Goal: Task Accomplishment & Management: Use online tool/utility

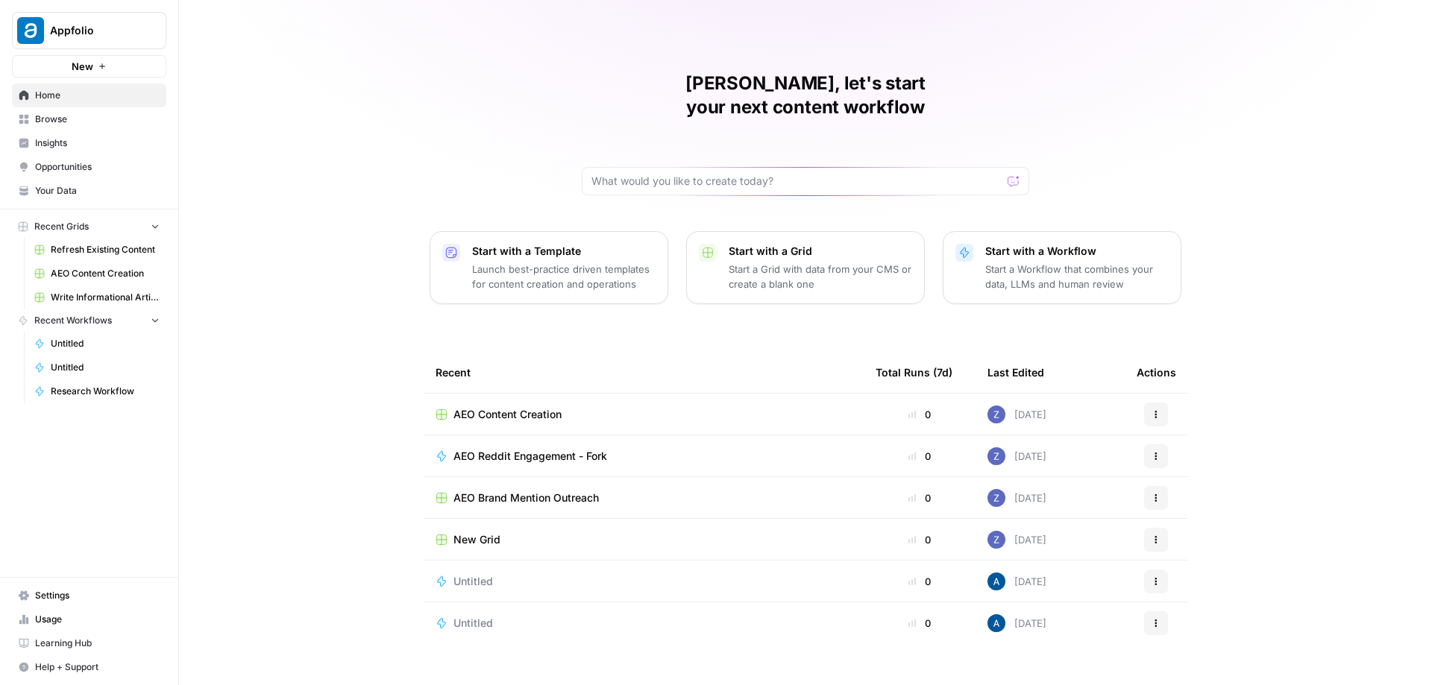
click at [94, 139] on span "Insights" at bounding box center [97, 142] width 125 height 13
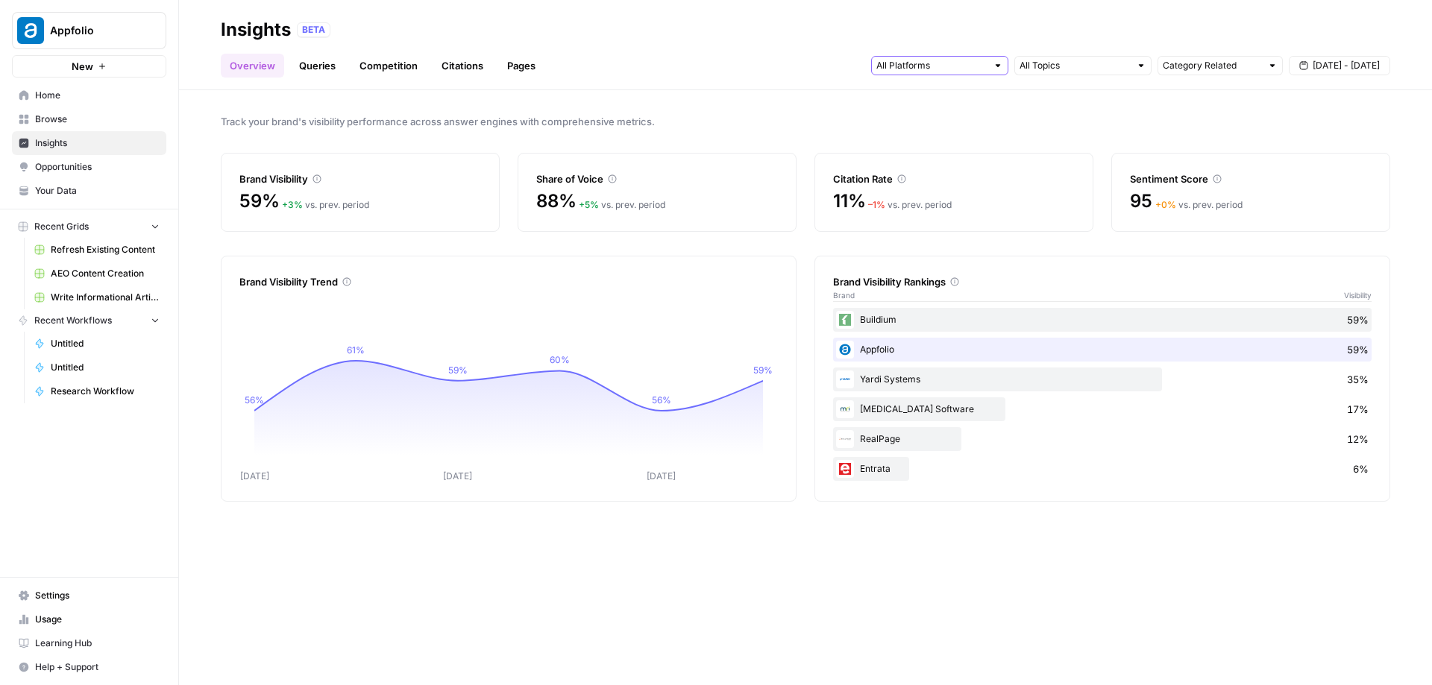
click at [962, 64] on input "text" at bounding box center [931, 65] width 110 height 15
click at [948, 116] on span "ChatGPT" at bounding box center [938, 119] width 76 height 15
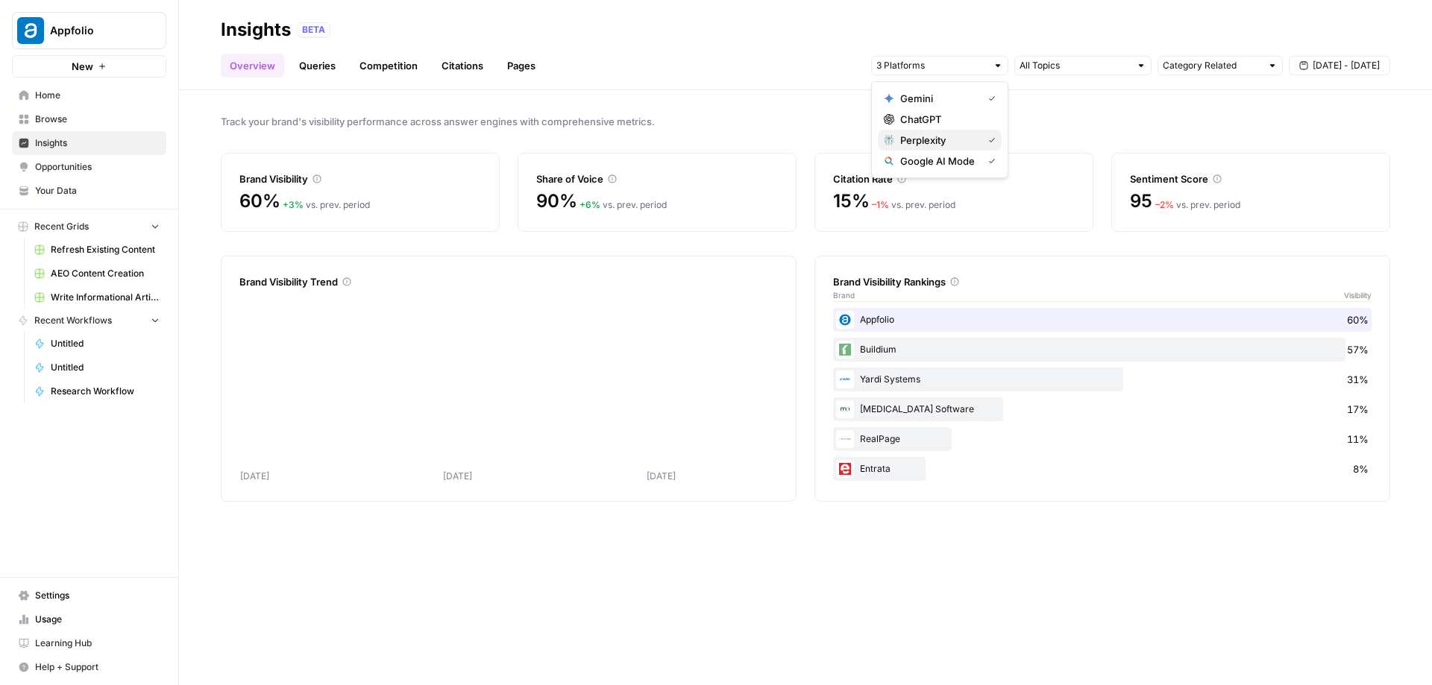
click at [942, 134] on span "Perplexity" at bounding box center [938, 140] width 76 height 15
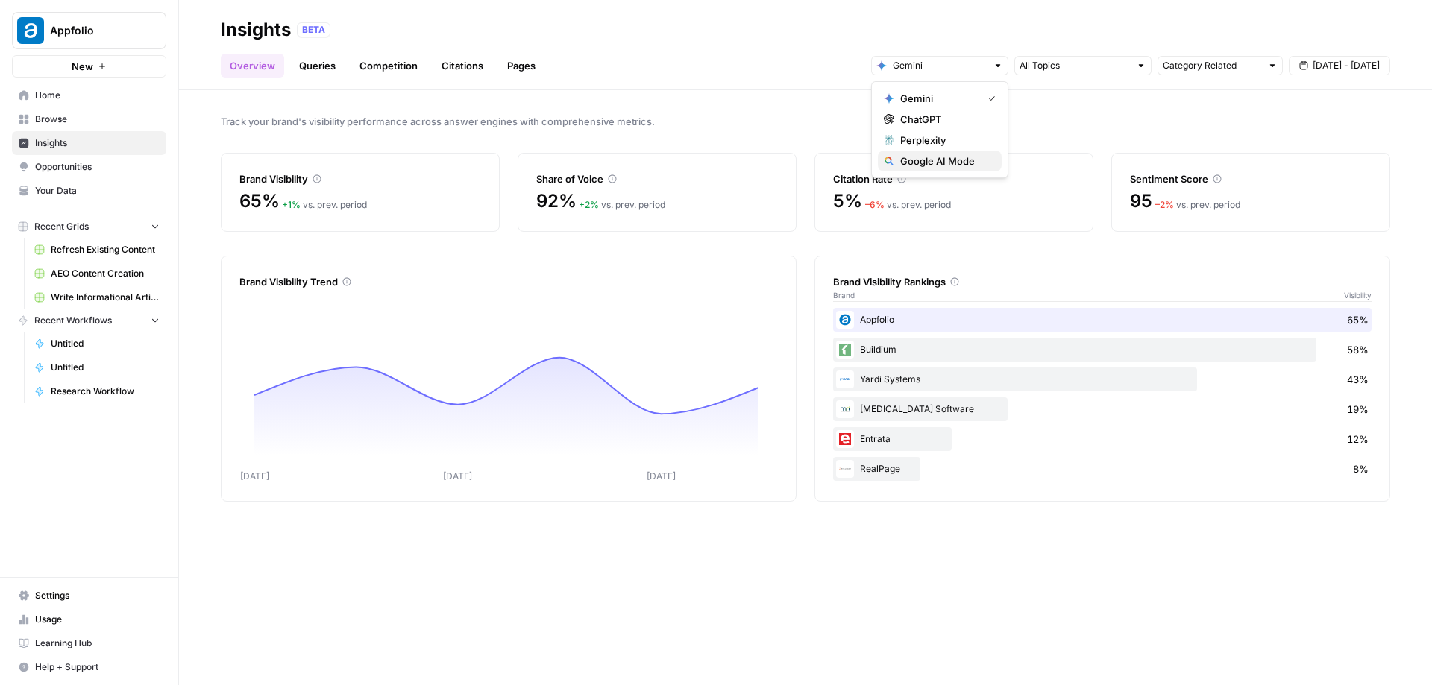
click at [942, 154] on span "Google AI Mode" at bounding box center [944, 161] width 89 height 15
click at [945, 139] on span "Perplexity" at bounding box center [944, 140] width 89 height 15
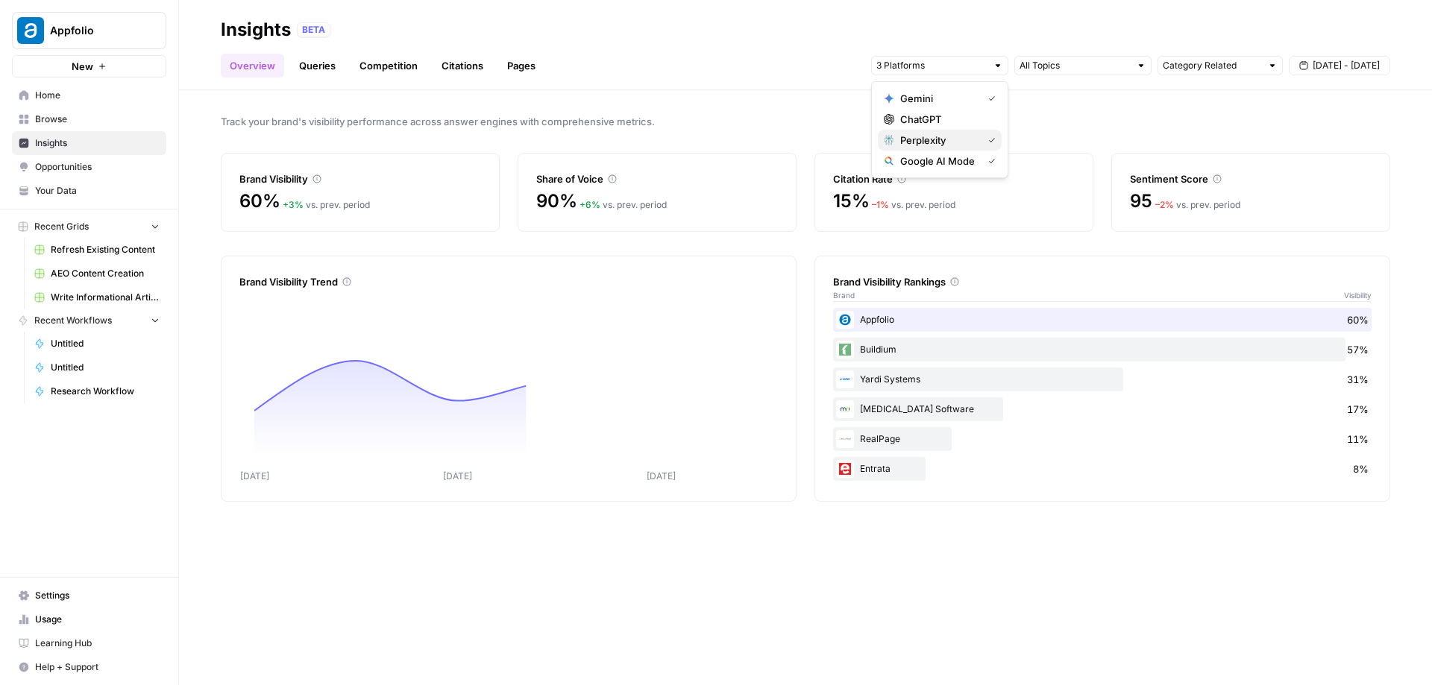
click at [945, 138] on span "Perplexity" at bounding box center [938, 140] width 76 height 15
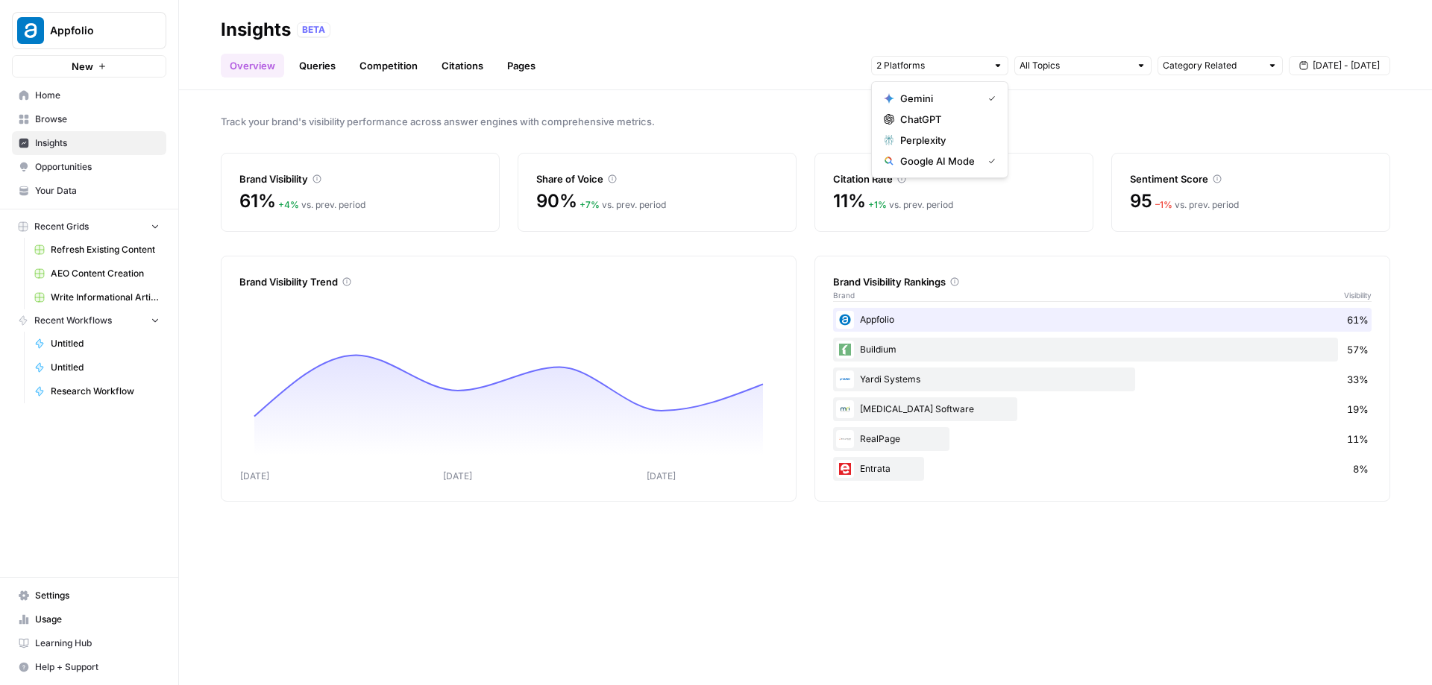
click at [944, 98] on span "Gemini" at bounding box center [938, 98] width 76 height 15
click at [940, 119] on span "ChatGPT" at bounding box center [944, 119] width 89 height 15
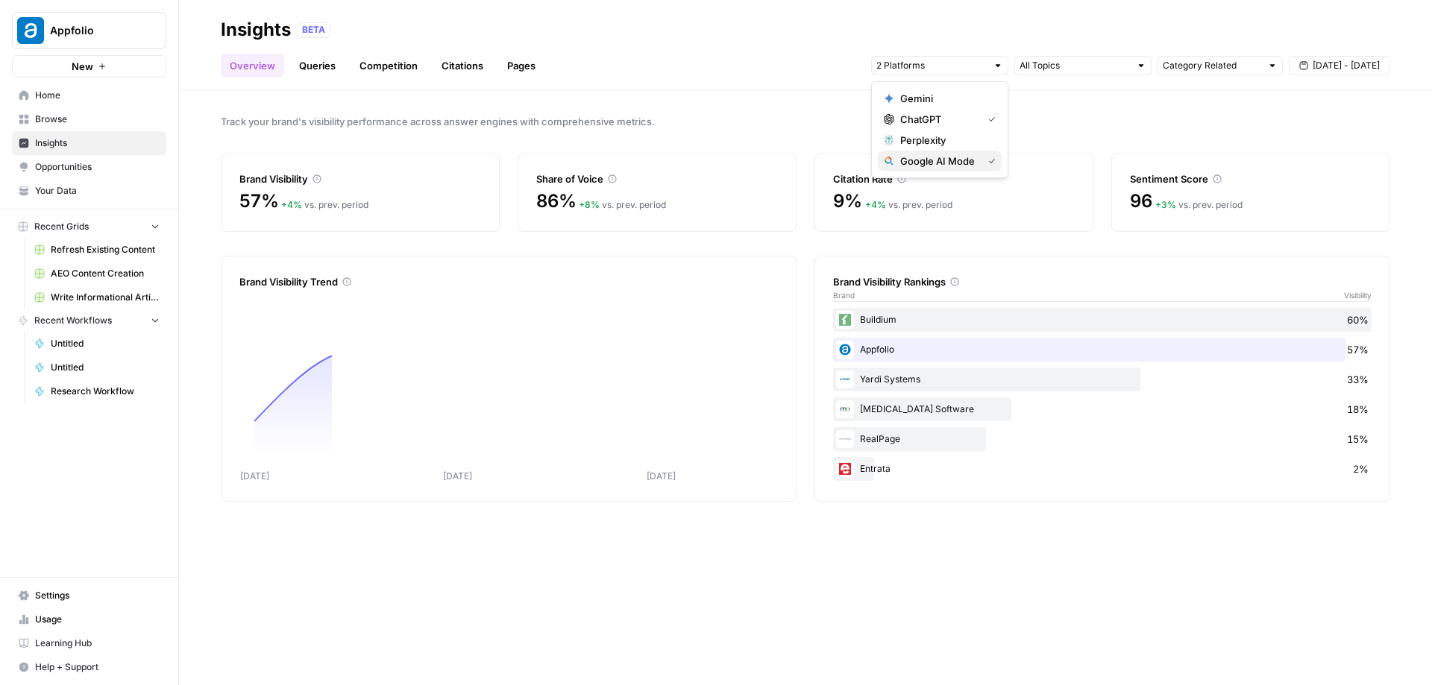
click at [951, 161] on span "Google AI Mode" at bounding box center [938, 161] width 76 height 15
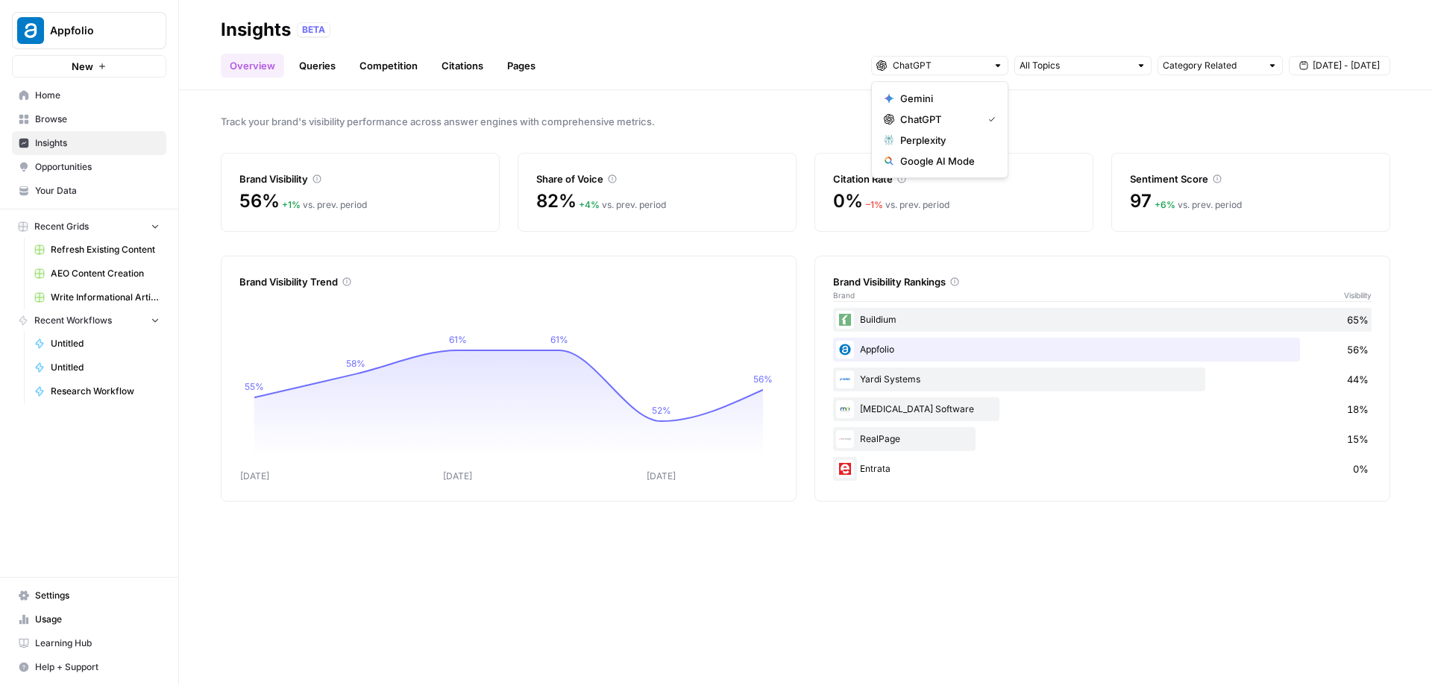
click at [333, 71] on link "Queries" at bounding box center [317, 66] width 54 height 24
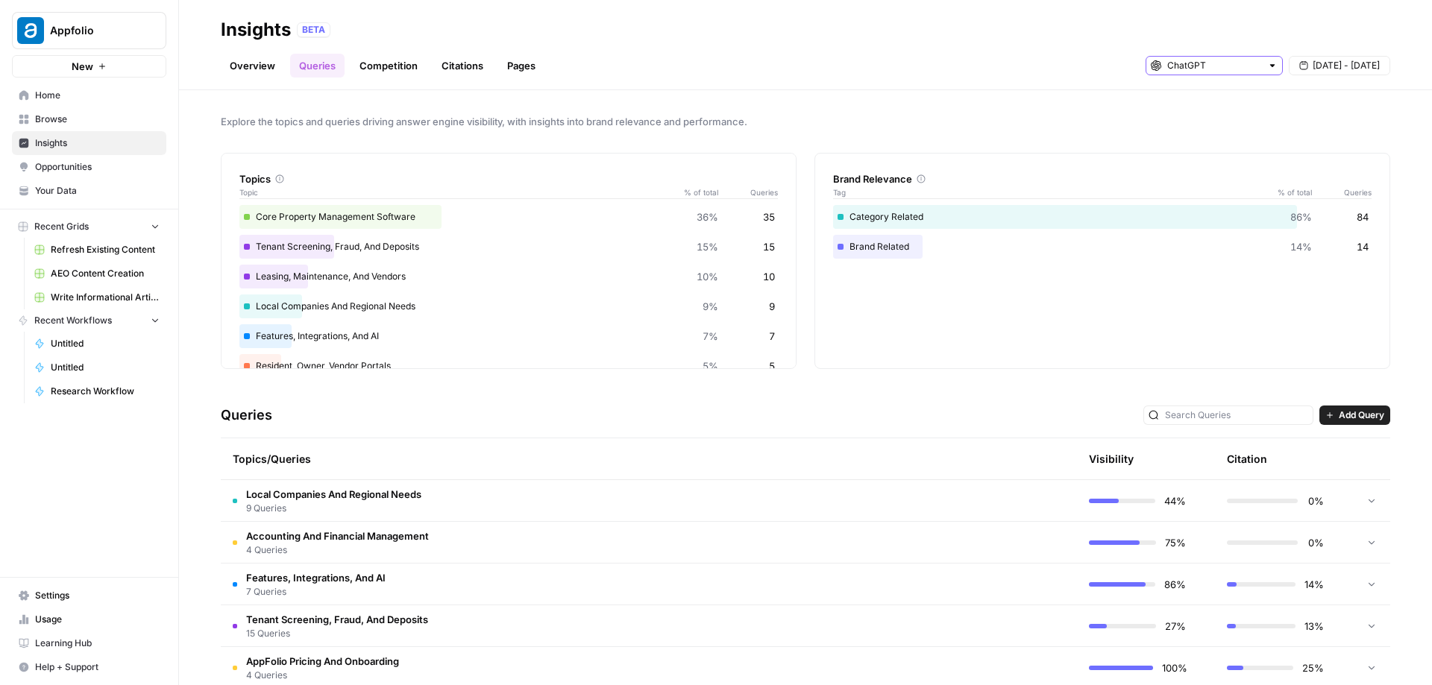
click at [1173, 66] on input "text" at bounding box center [1214, 65] width 94 height 15
click at [1192, 97] on span "Gemini" at bounding box center [1218, 98] width 89 height 15
click at [1198, 68] on input "text" at bounding box center [1206, 65] width 110 height 15
click at [1198, 139] on span "Perplexity" at bounding box center [1218, 140] width 89 height 15
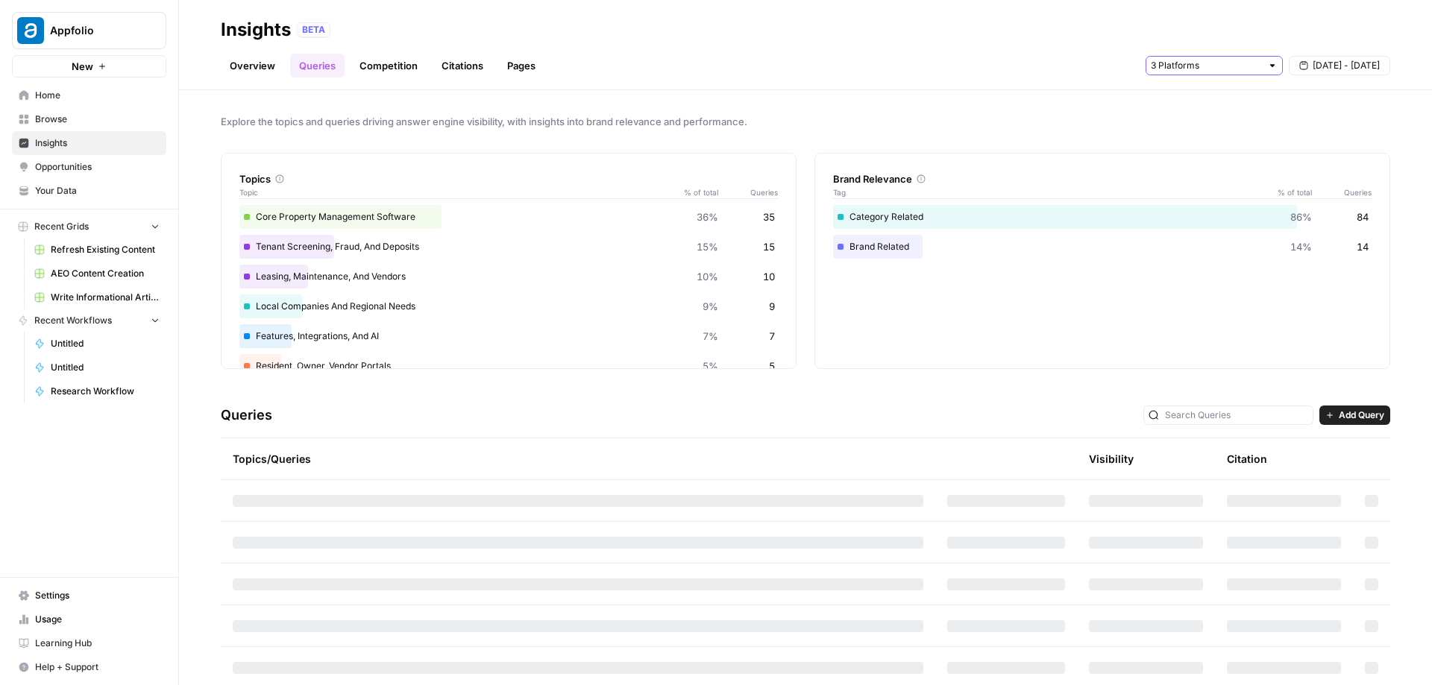
click at [1209, 69] on input "text" at bounding box center [1206, 65] width 110 height 15
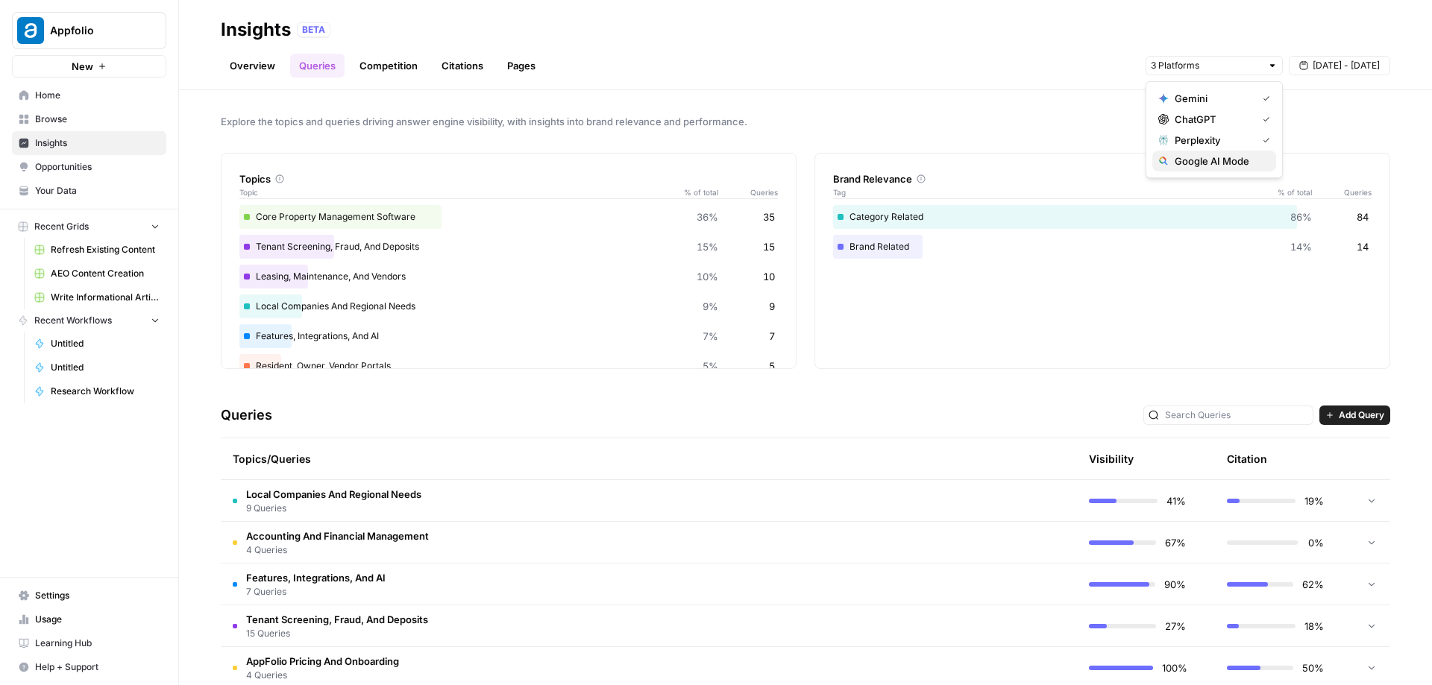
click at [1204, 157] on span "Google AI Mode" at bounding box center [1218, 161] width 89 height 15
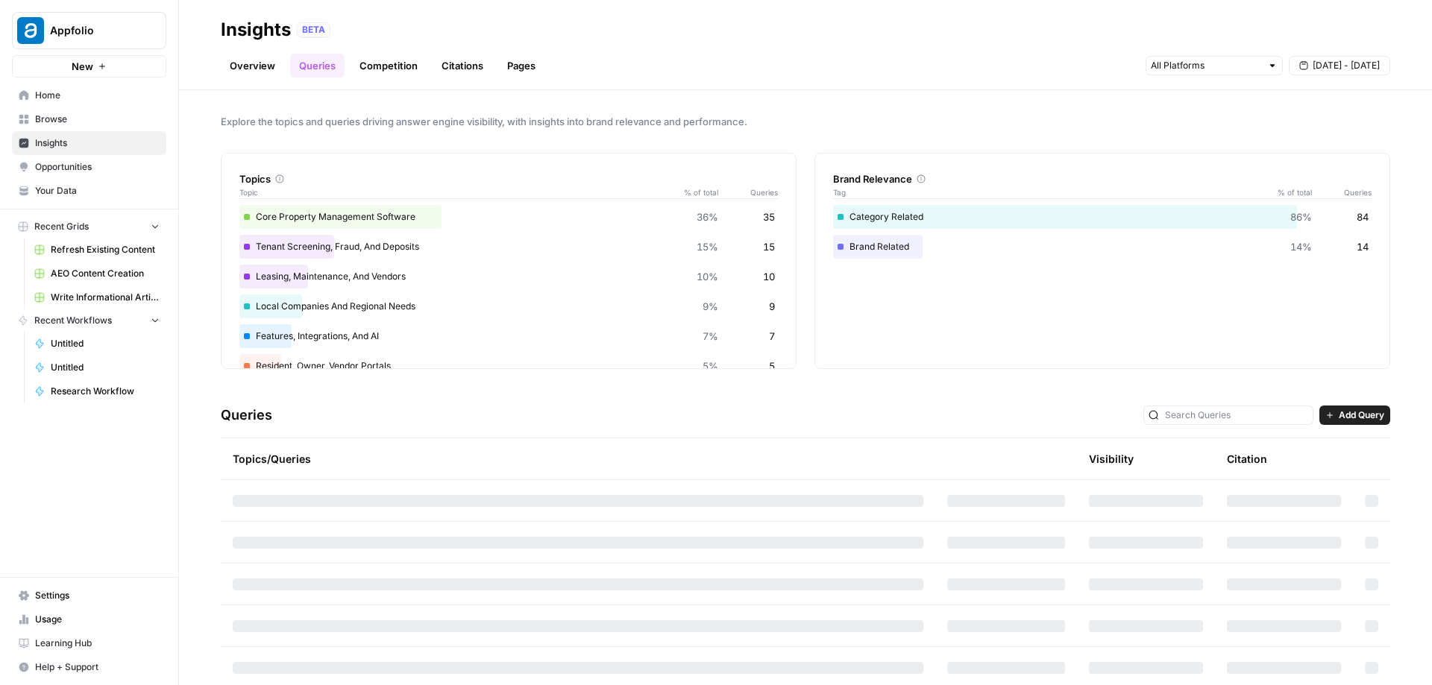
click at [1048, 53] on div "Overview Queries Competition Citations Pages [DATE] - [DATE]" at bounding box center [805, 60] width 1169 height 36
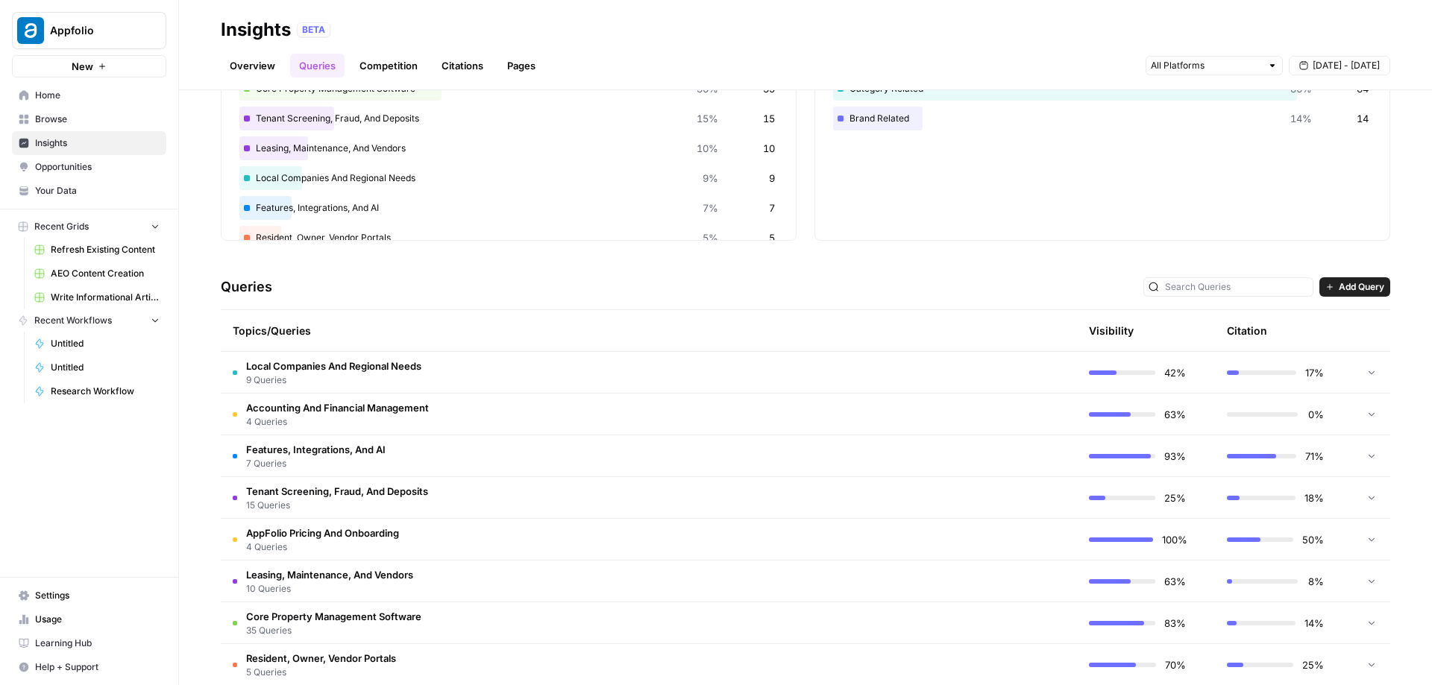
scroll to position [130, 0]
click at [722, 410] on td "Accounting And Financial Management 4 Queries" at bounding box center [578, 412] width 714 height 41
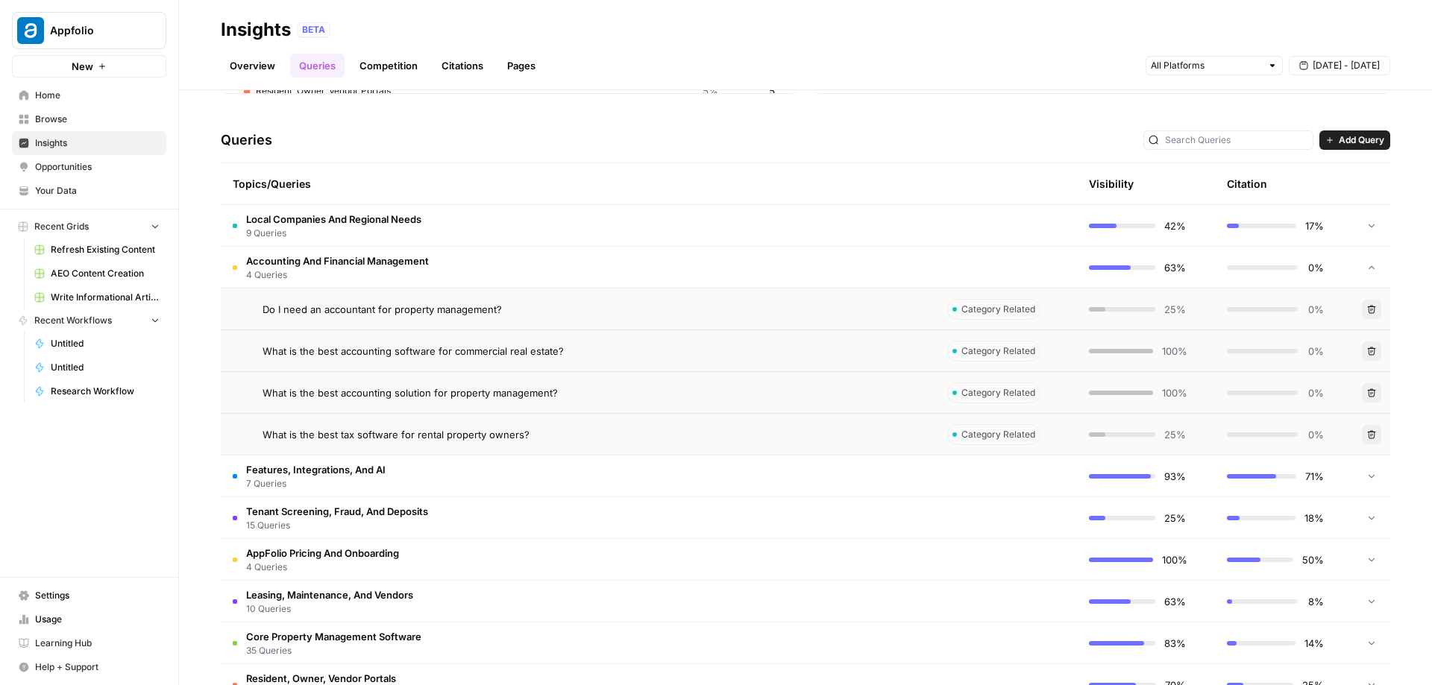
scroll to position [277, 0]
click at [865, 312] on div "Do I need an accountant for property management?" at bounding box center [592, 307] width 661 height 15
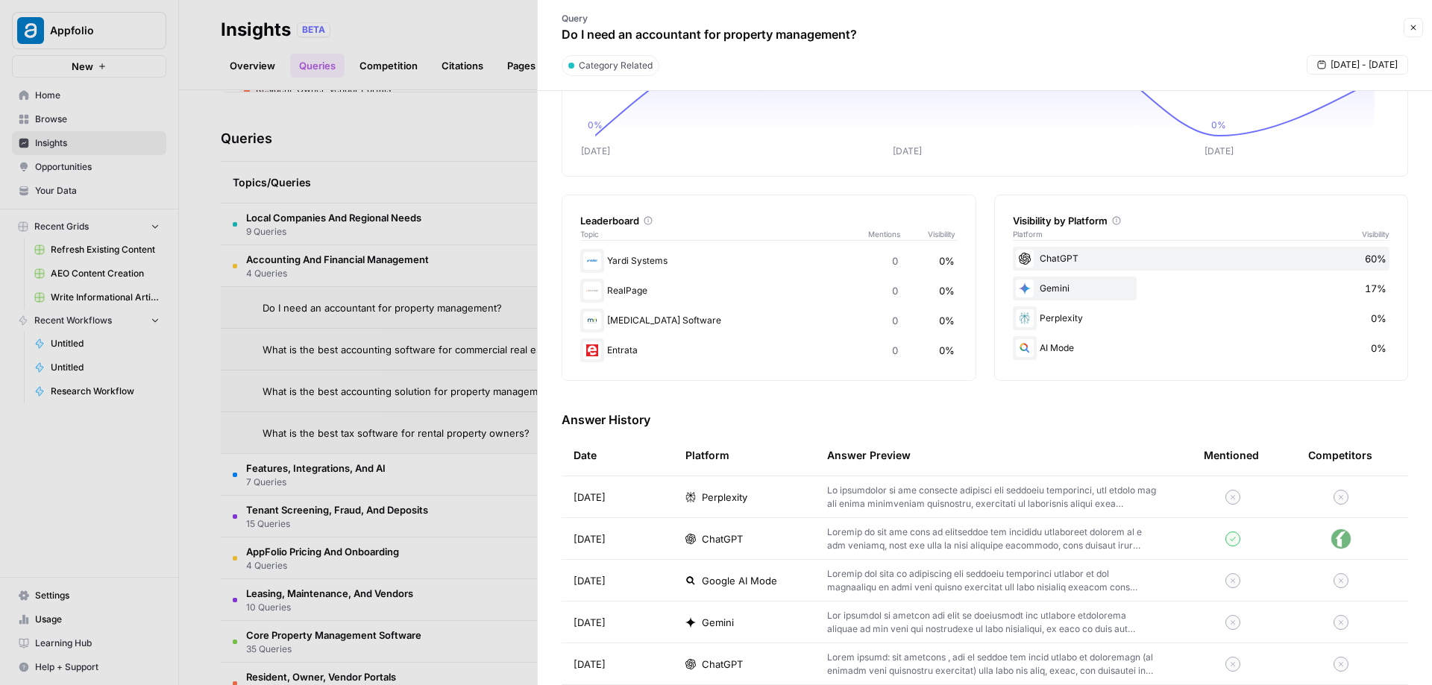
scroll to position [145, 0]
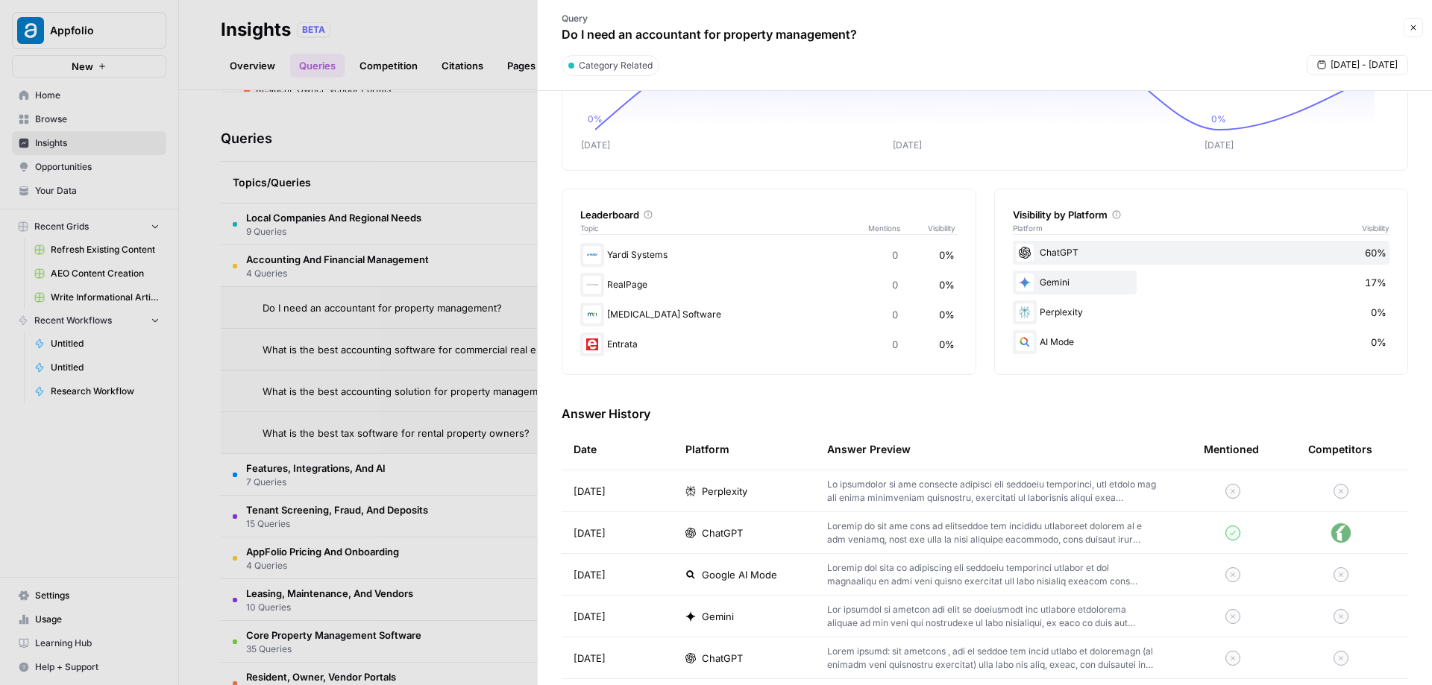
click at [746, 496] on span "Perplexity" at bounding box center [724, 491] width 45 height 15
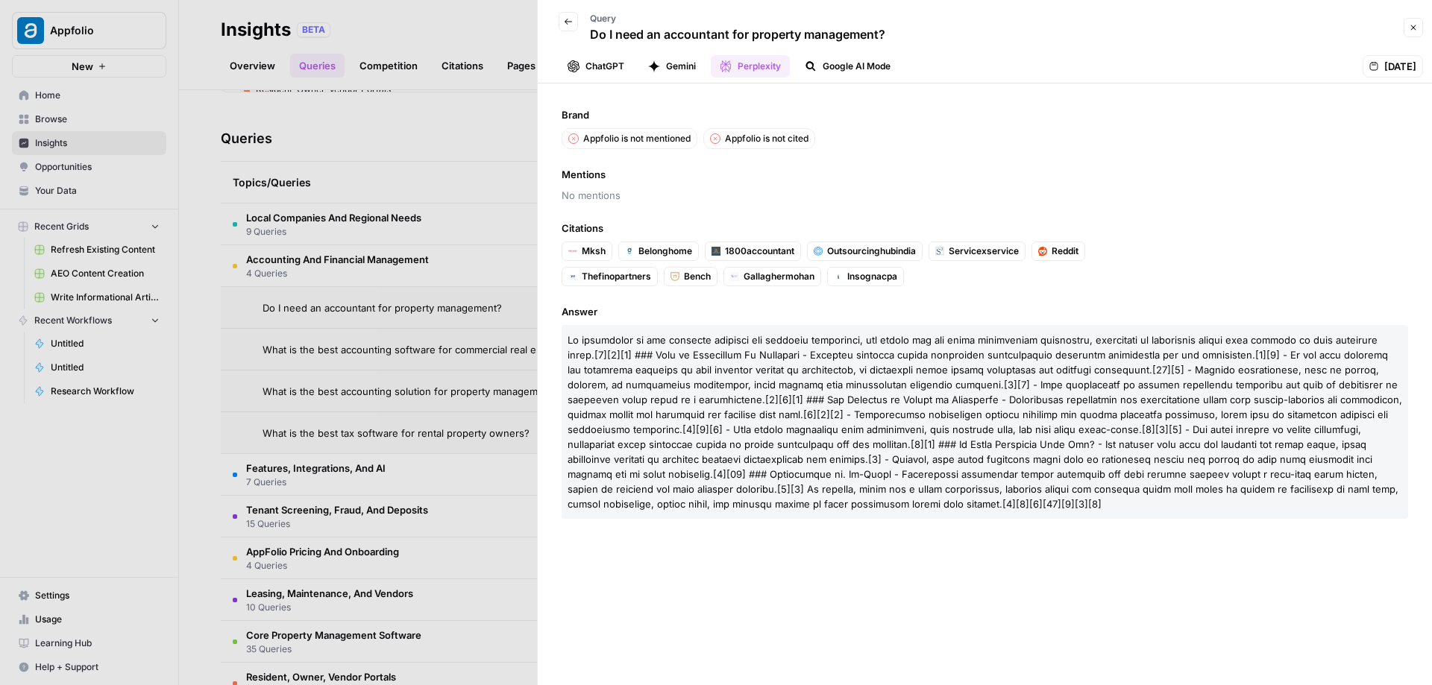
click at [665, 63] on button "Gemini" at bounding box center [672, 66] width 66 height 22
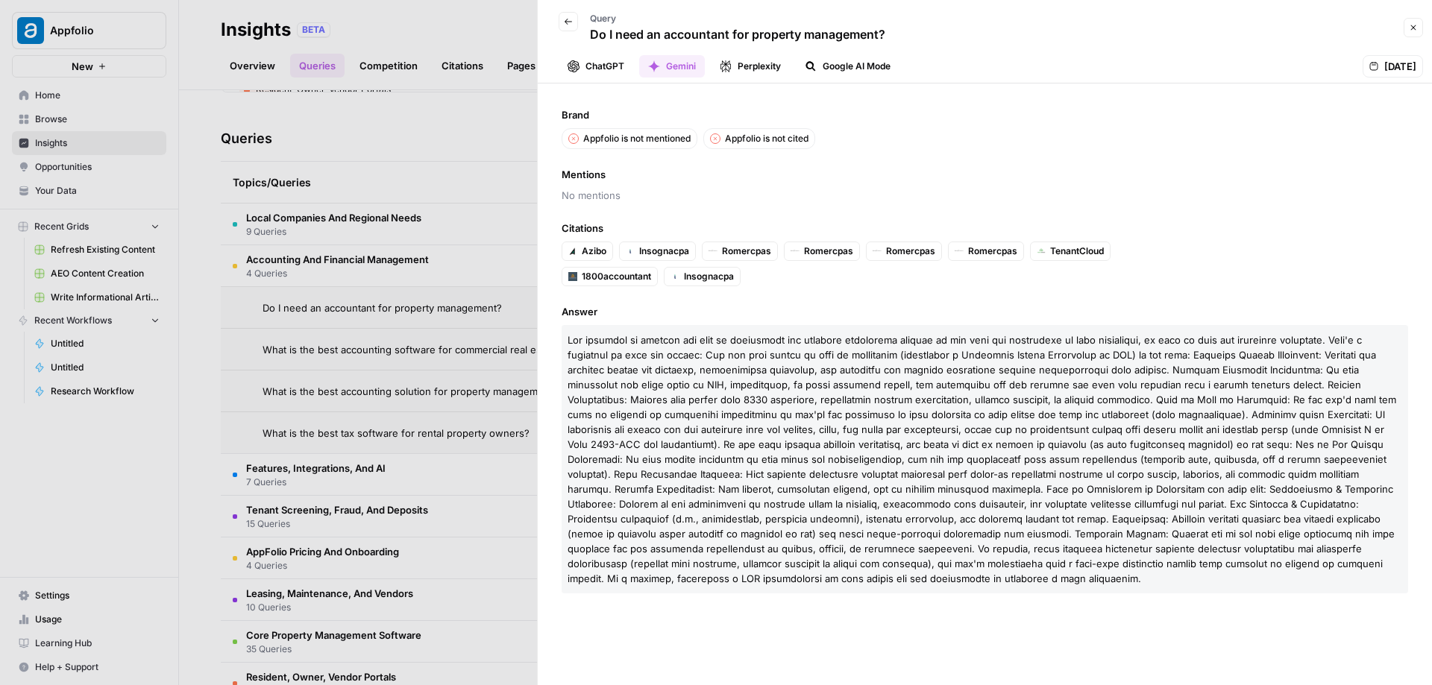
click at [452, 166] on div at bounding box center [716, 342] width 1432 height 685
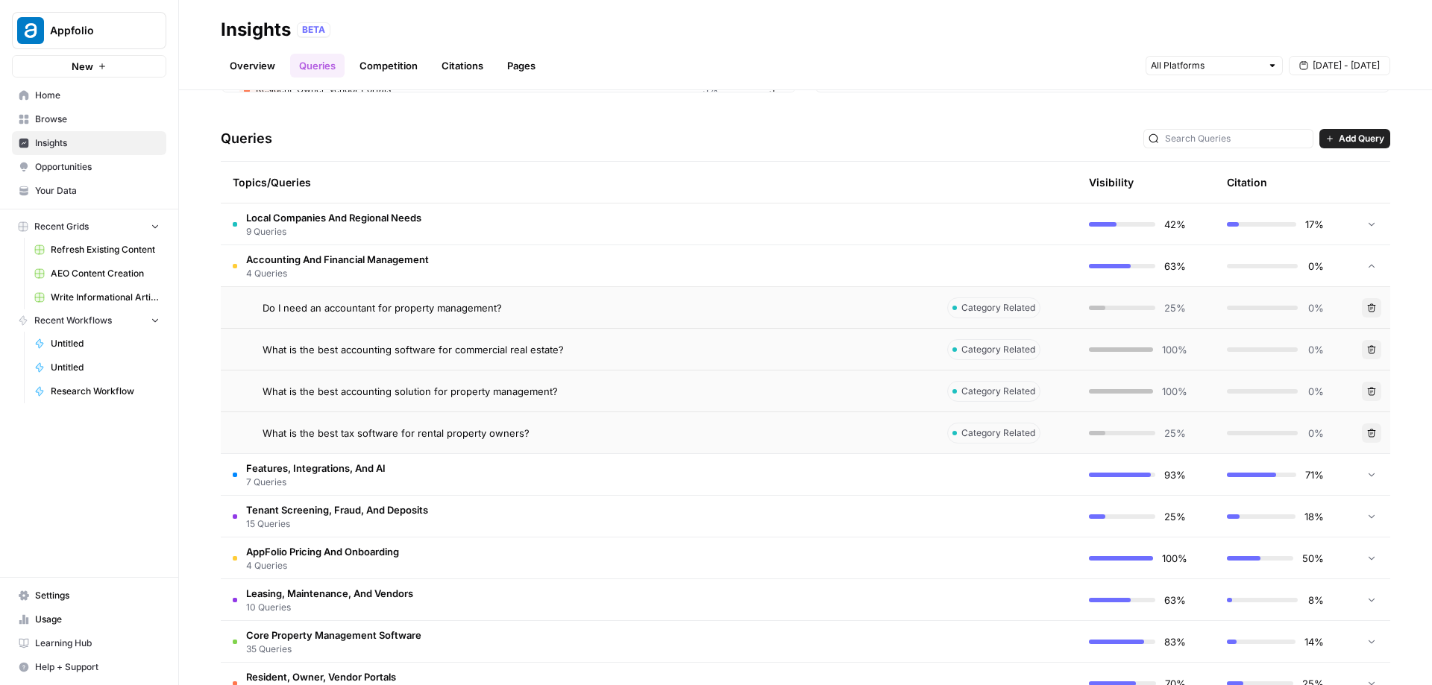
click at [453, 65] on link "Citations" at bounding box center [462, 66] width 60 height 24
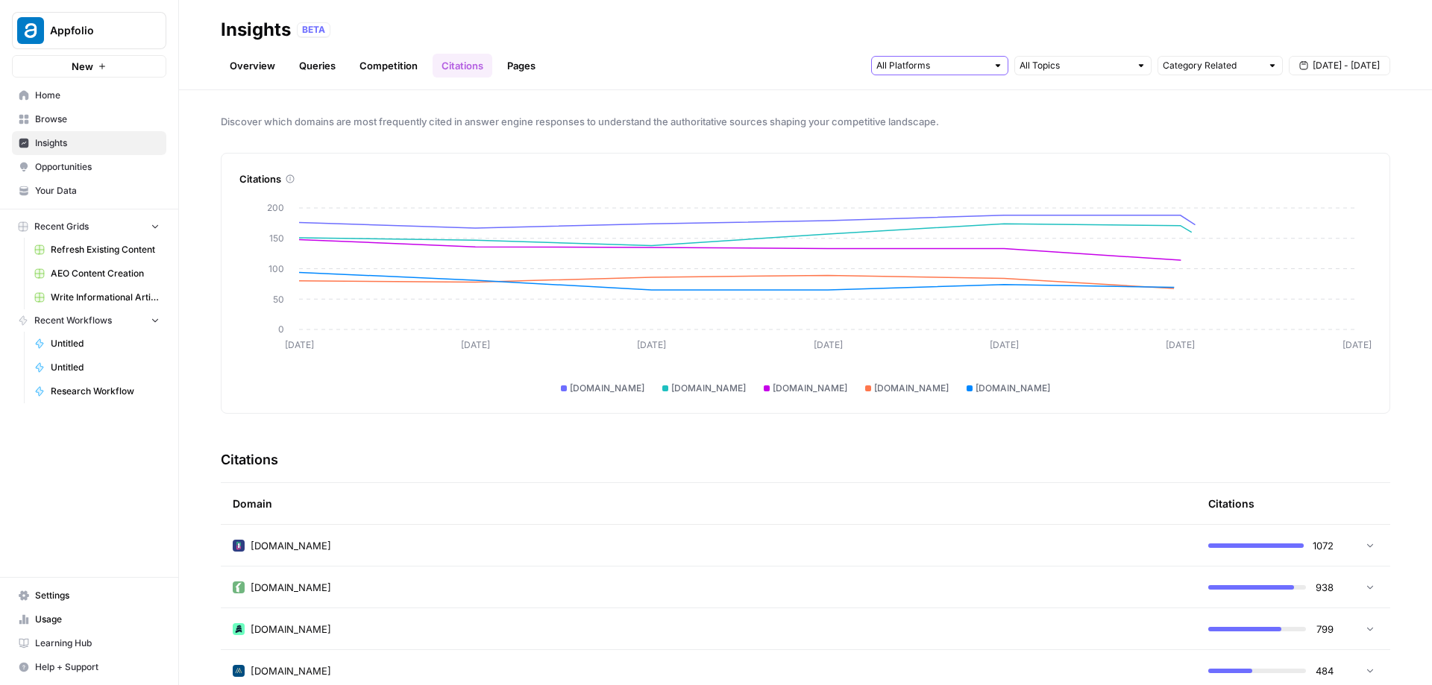
click at [946, 61] on input "text" at bounding box center [931, 65] width 110 height 15
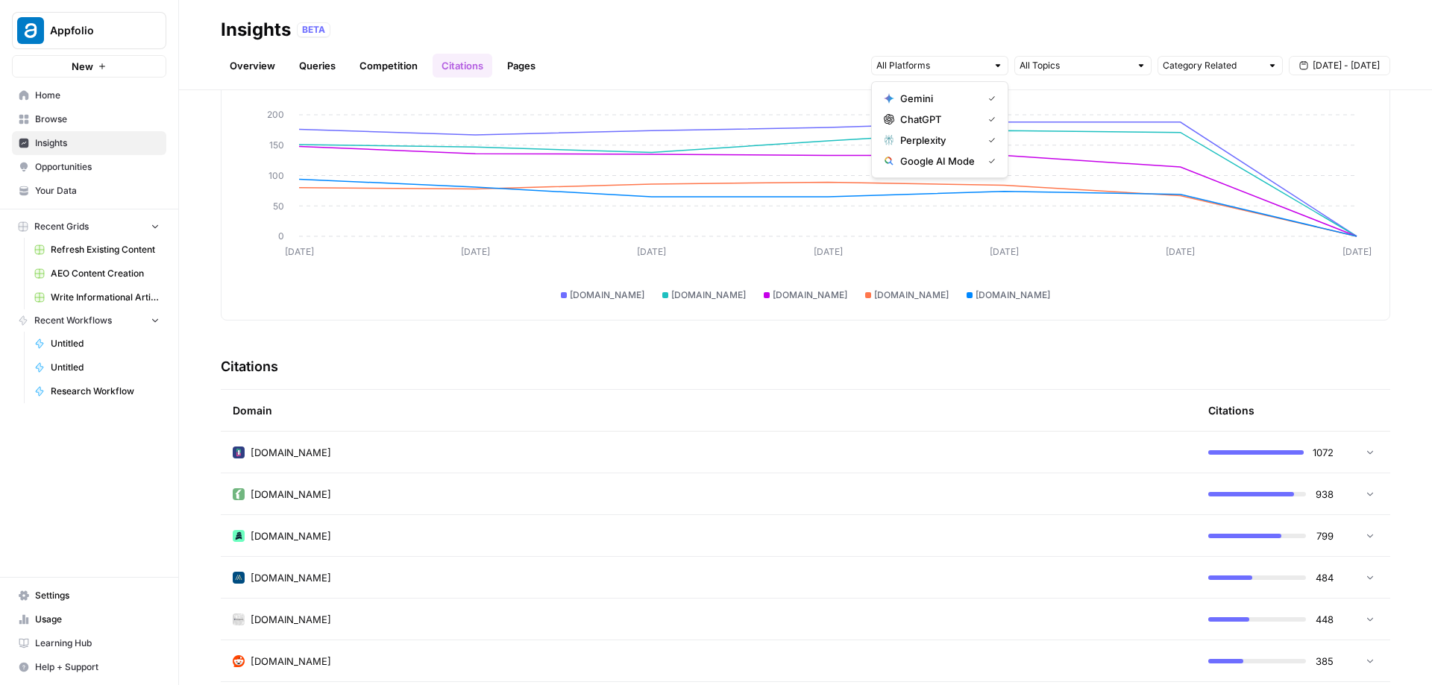
scroll to position [137, 0]
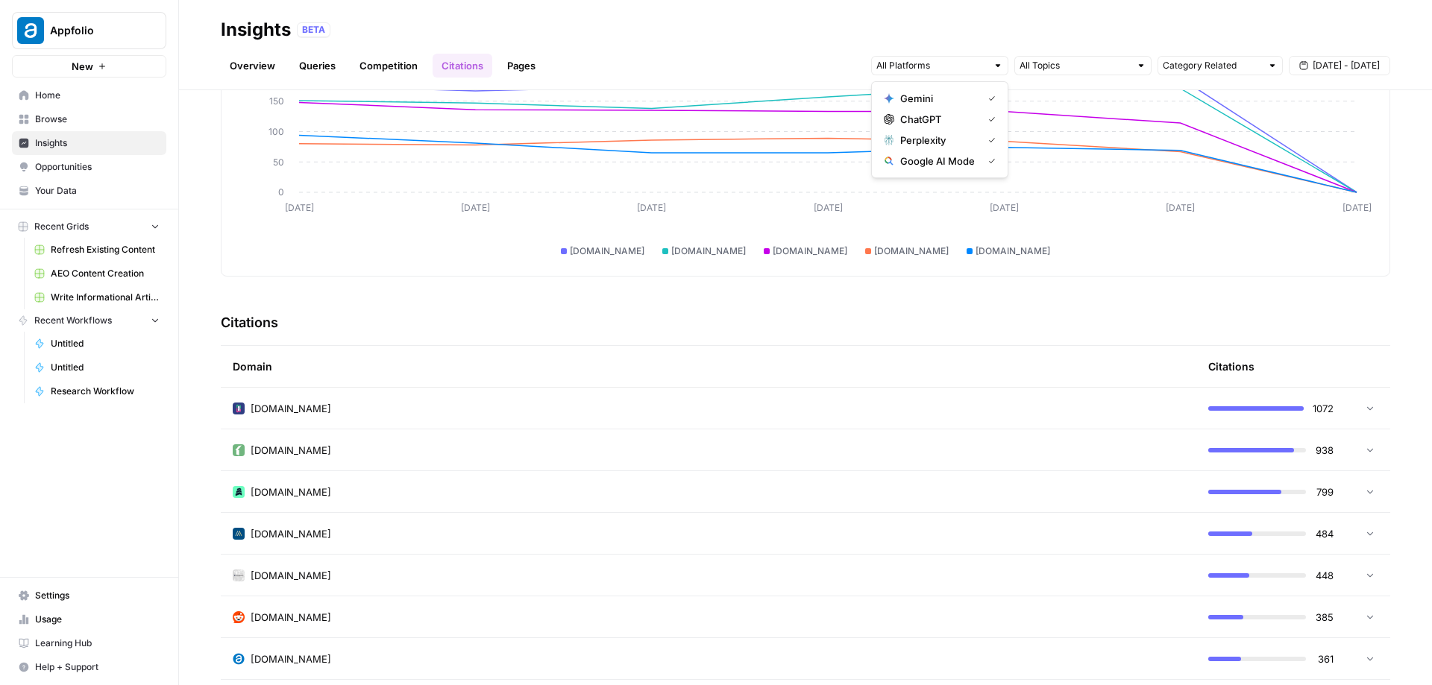
click at [780, 309] on div "Citations" at bounding box center [805, 322] width 1169 height 45
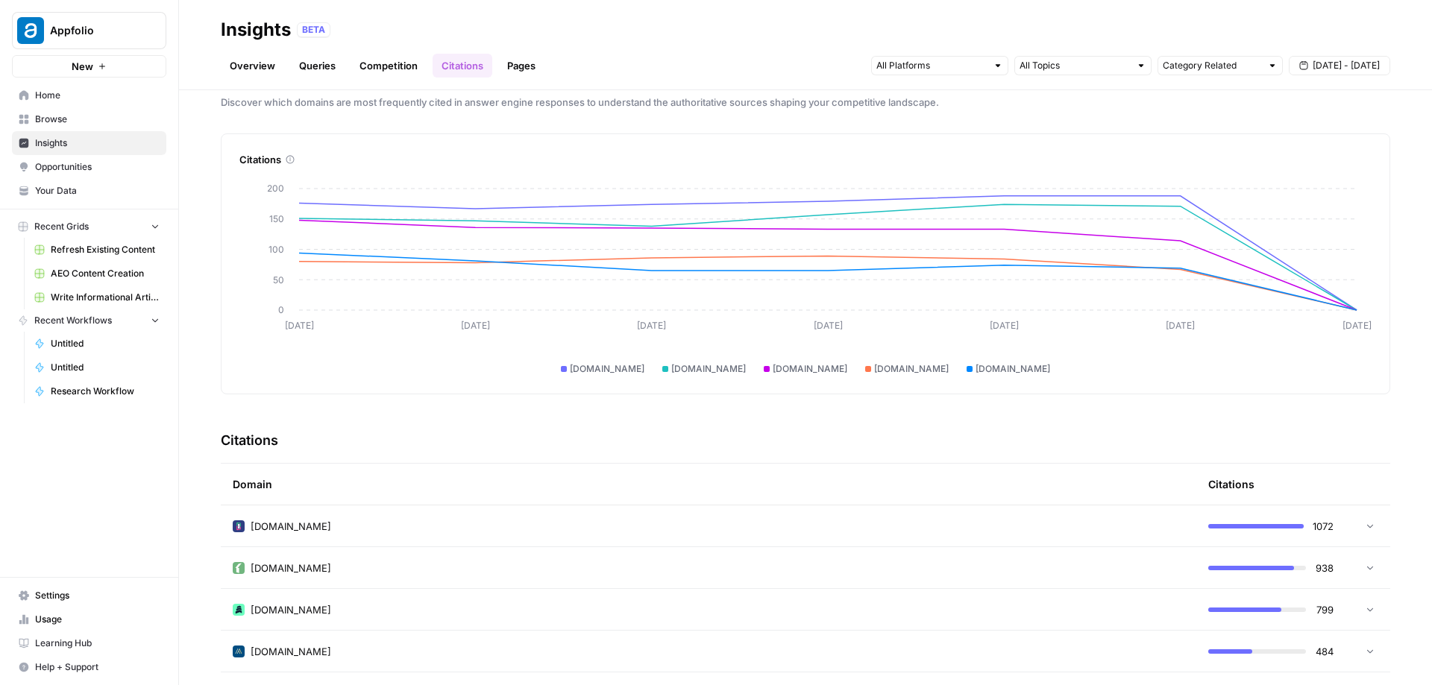
scroll to position [0, 0]
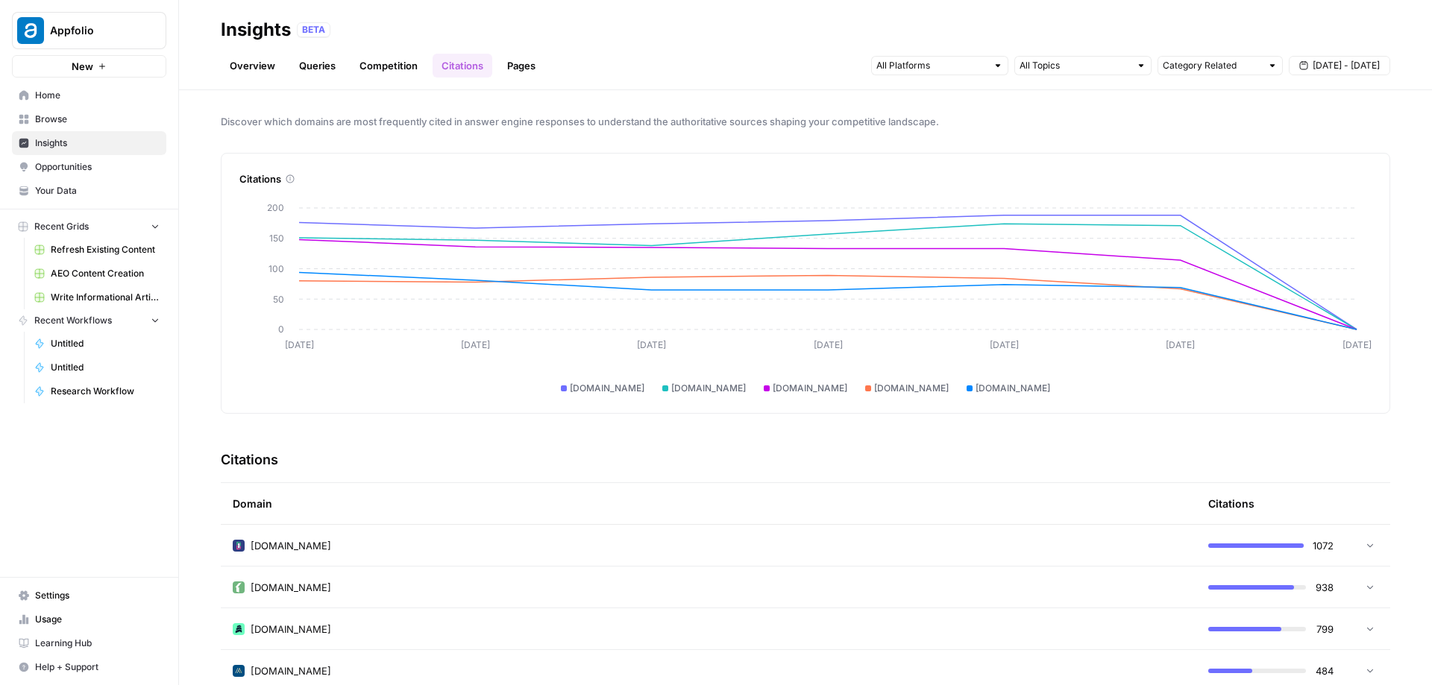
click at [951, 544] on div "[DOMAIN_NAME]" at bounding box center [708, 545] width 951 height 15
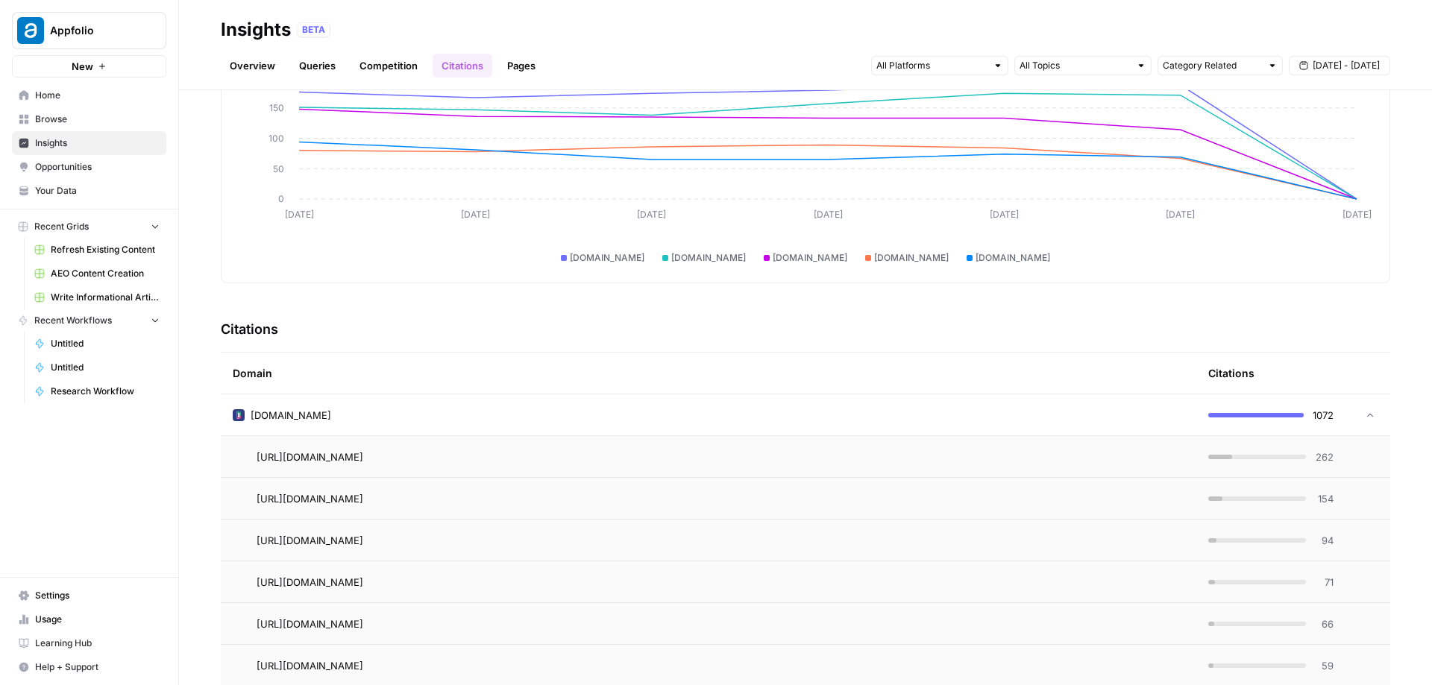
click at [834, 413] on div "[DOMAIN_NAME]" at bounding box center [708, 415] width 951 height 15
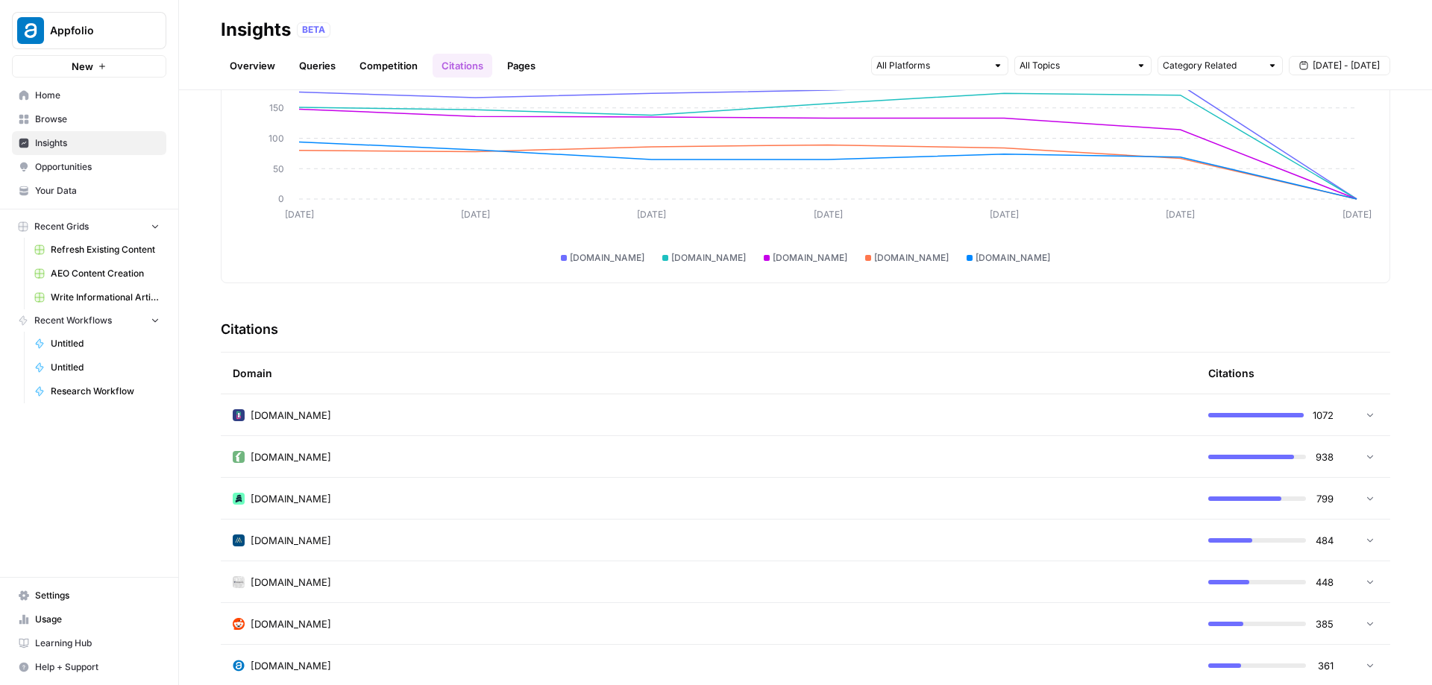
scroll to position [0, 0]
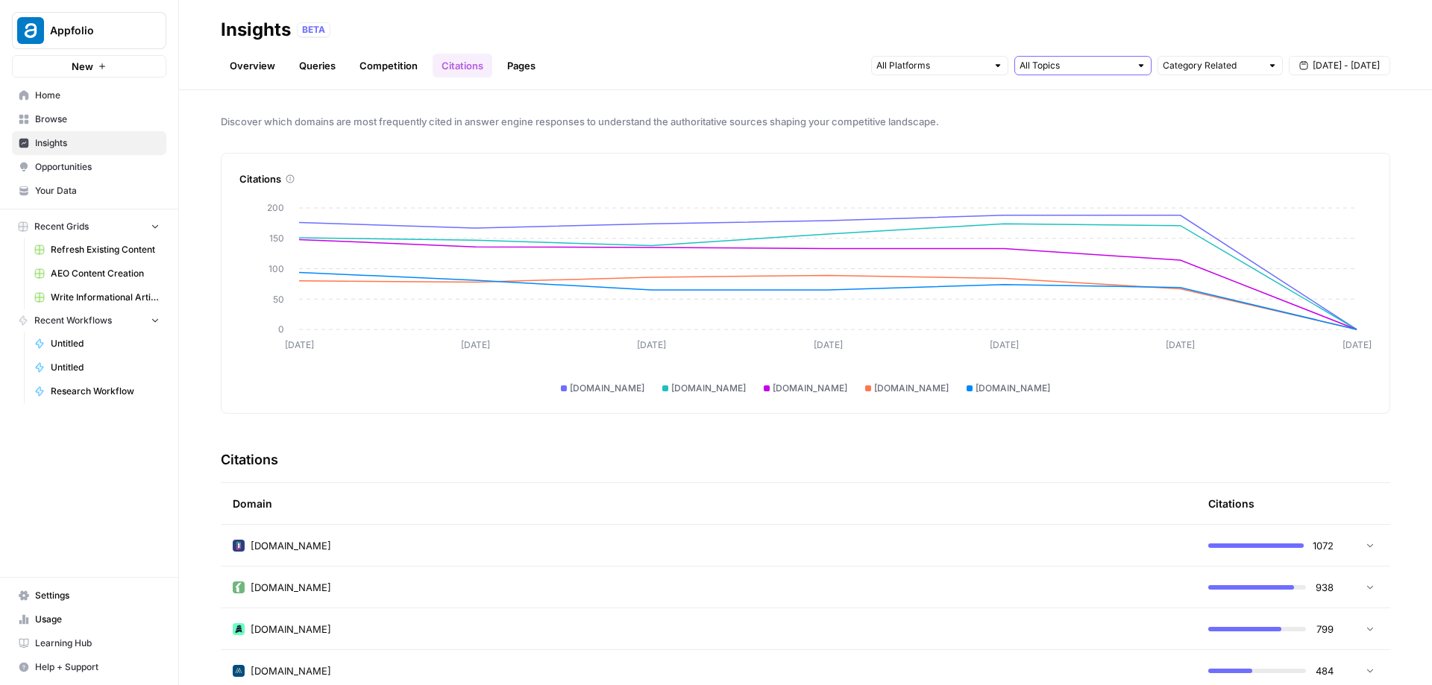
click at [1102, 63] on input "text" at bounding box center [1074, 65] width 110 height 15
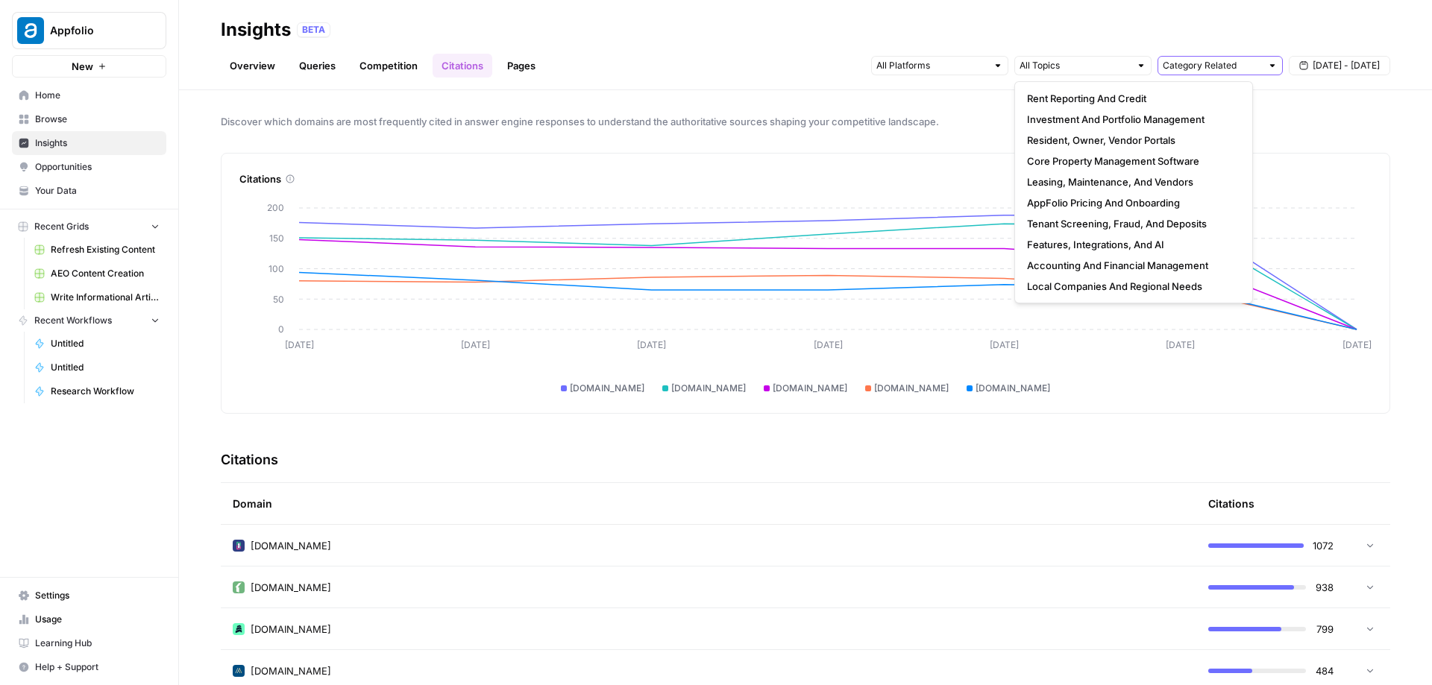
click at [1194, 58] on input "text" at bounding box center [1211, 65] width 98 height 15
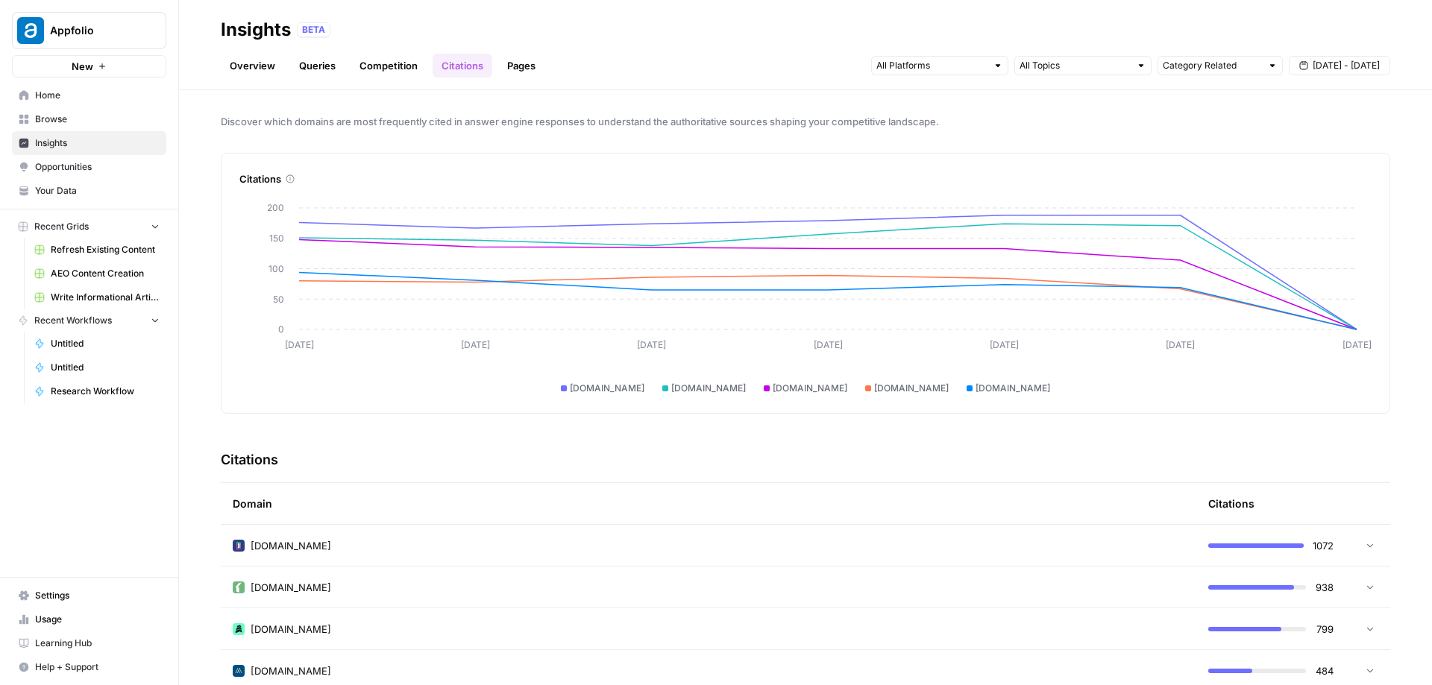
type input "Category Related"
click at [503, 76] on link "Pages" at bounding box center [521, 66] width 46 height 24
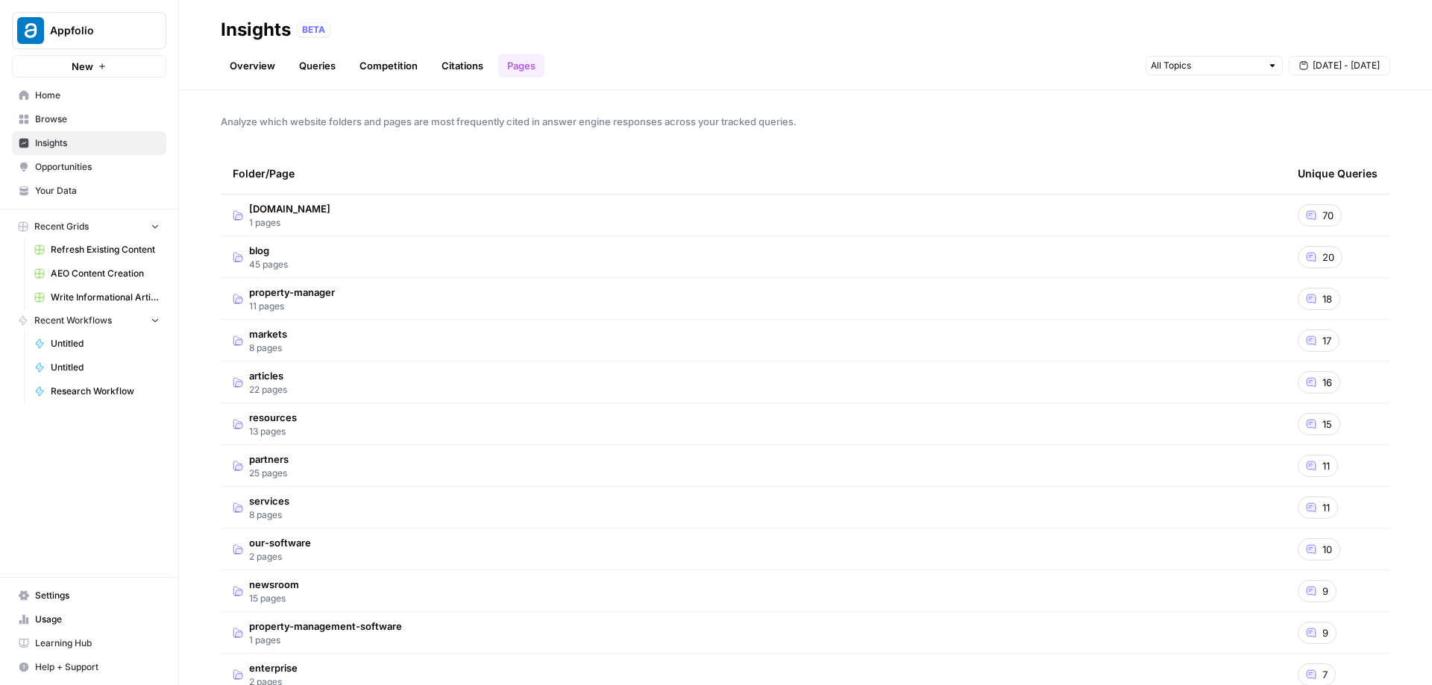
click at [552, 265] on td "blog 45 pages" at bounding box center [753, 256] width 1065 height 41
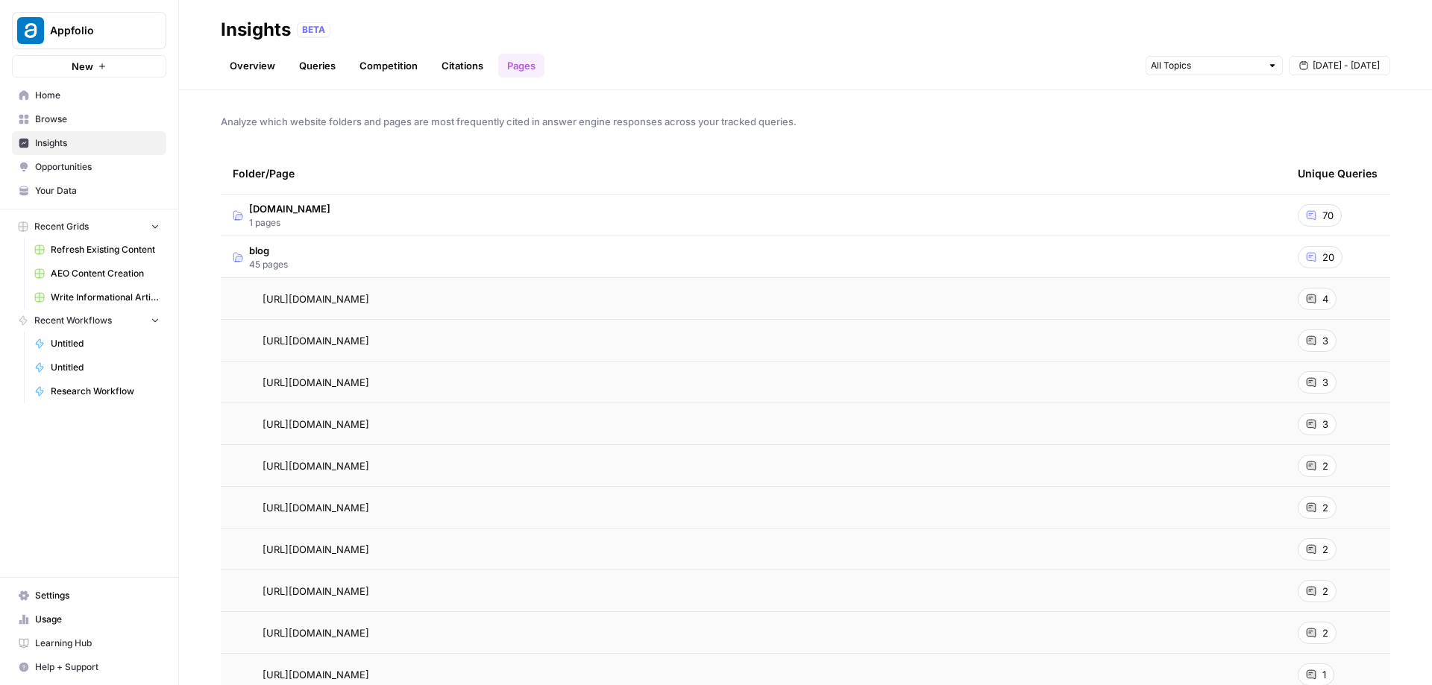
click at [1320, 304] on div "4" at bounding box center [1316, 299] width 39 height 22
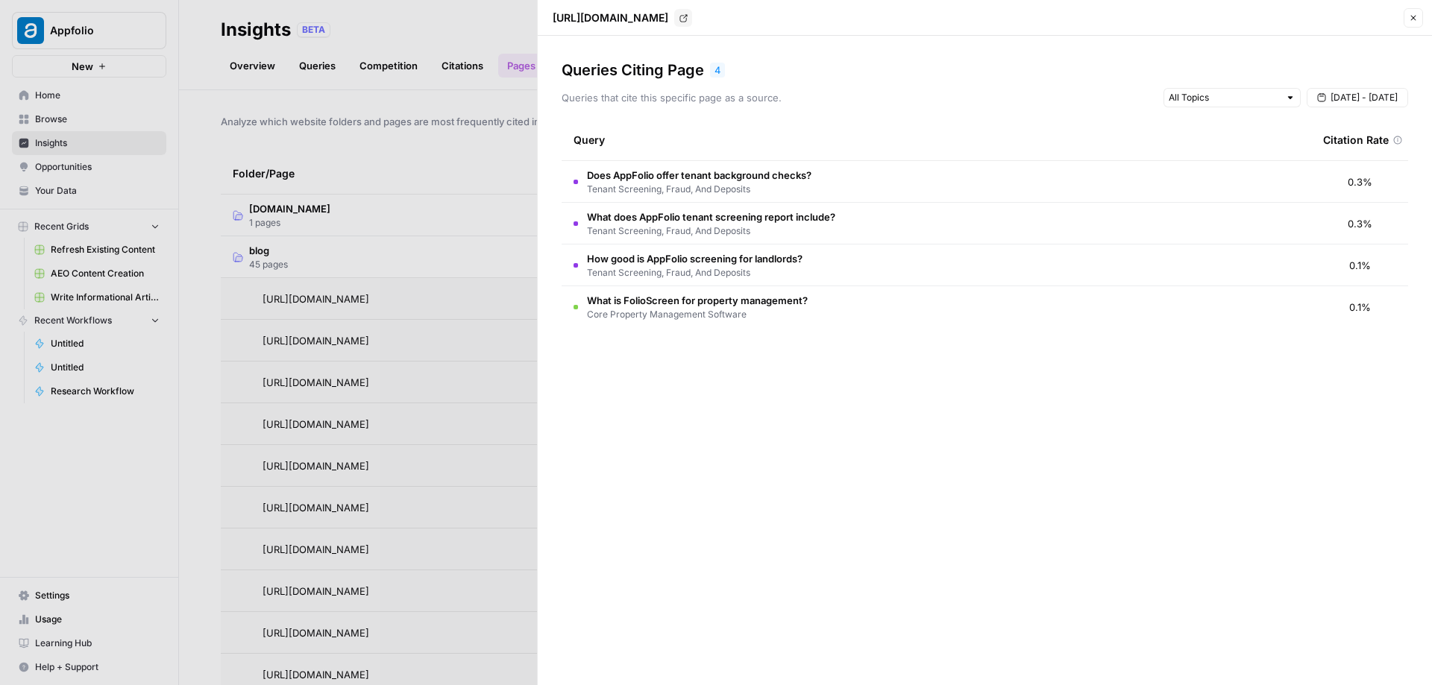
click at [512, 215] on div at bounding box center [716, 342] width 1432 height 685
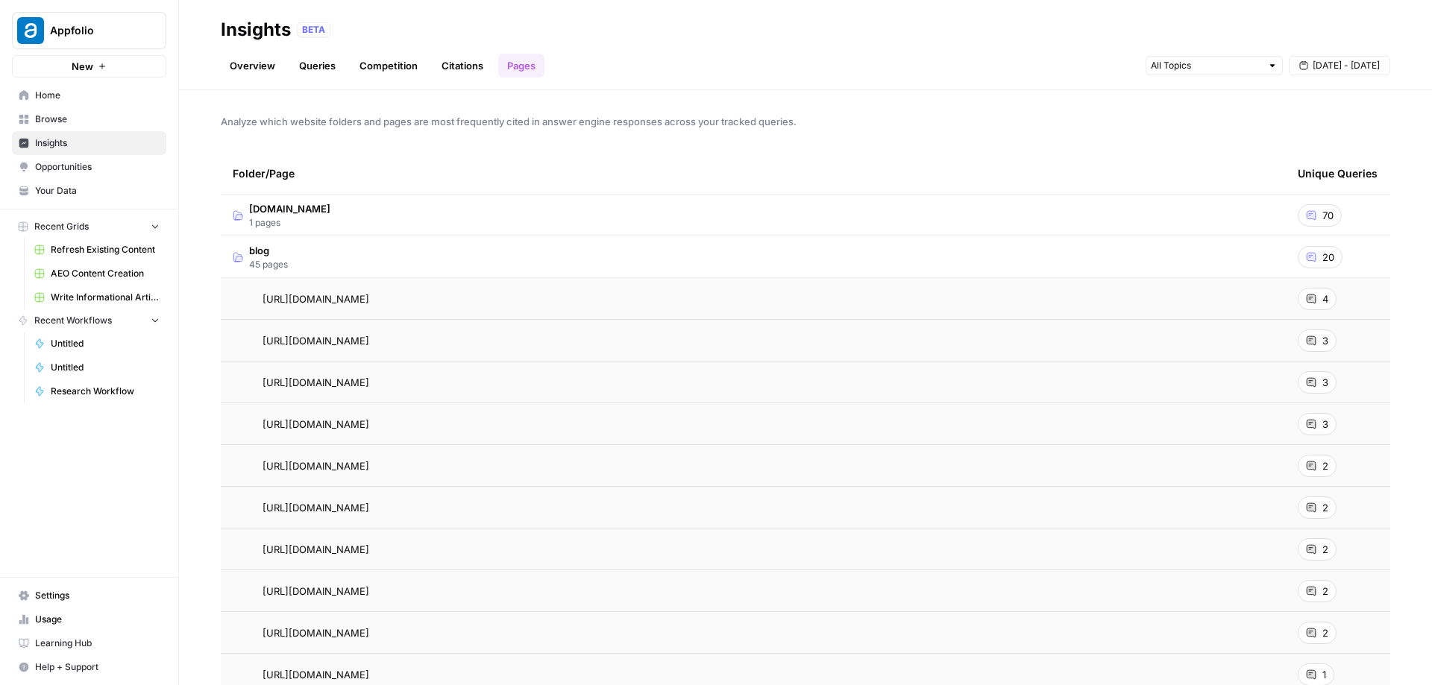
click at [526, 257] on td "blog 45 pages" at bounding box center [753, 256] width 1065 height 41
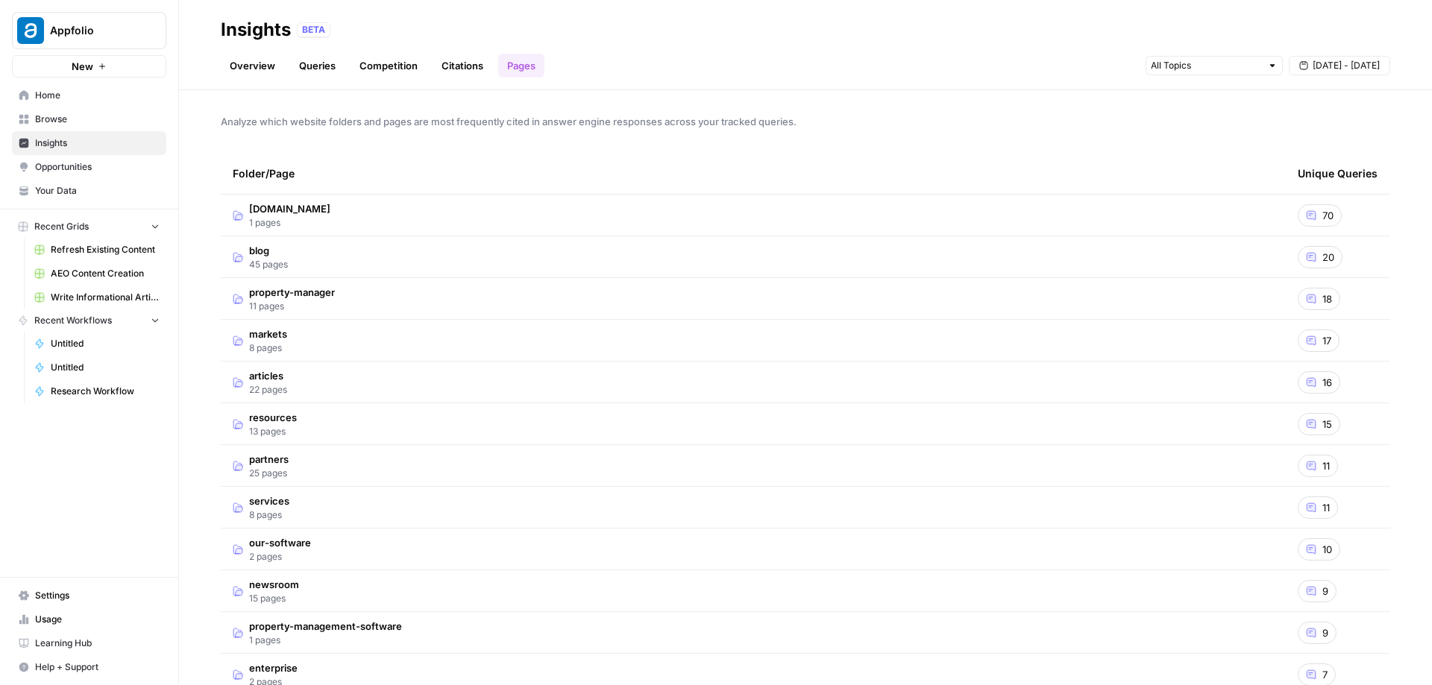
click at [98, 163] on span "Opportunities" at bounding box center [97, 166] width 125 height 13
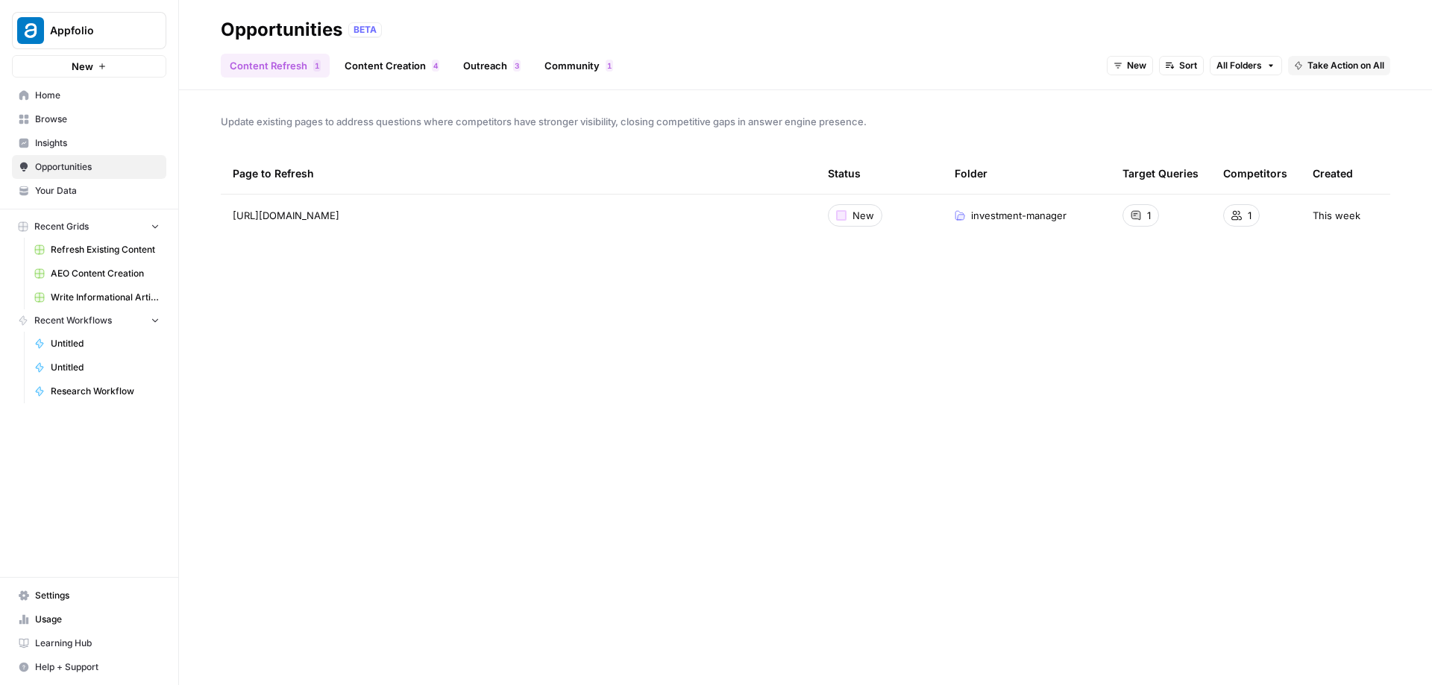
click at [382, 77] on link "Content Creation 4" at bounding box center [392, 66] width 113 height 24
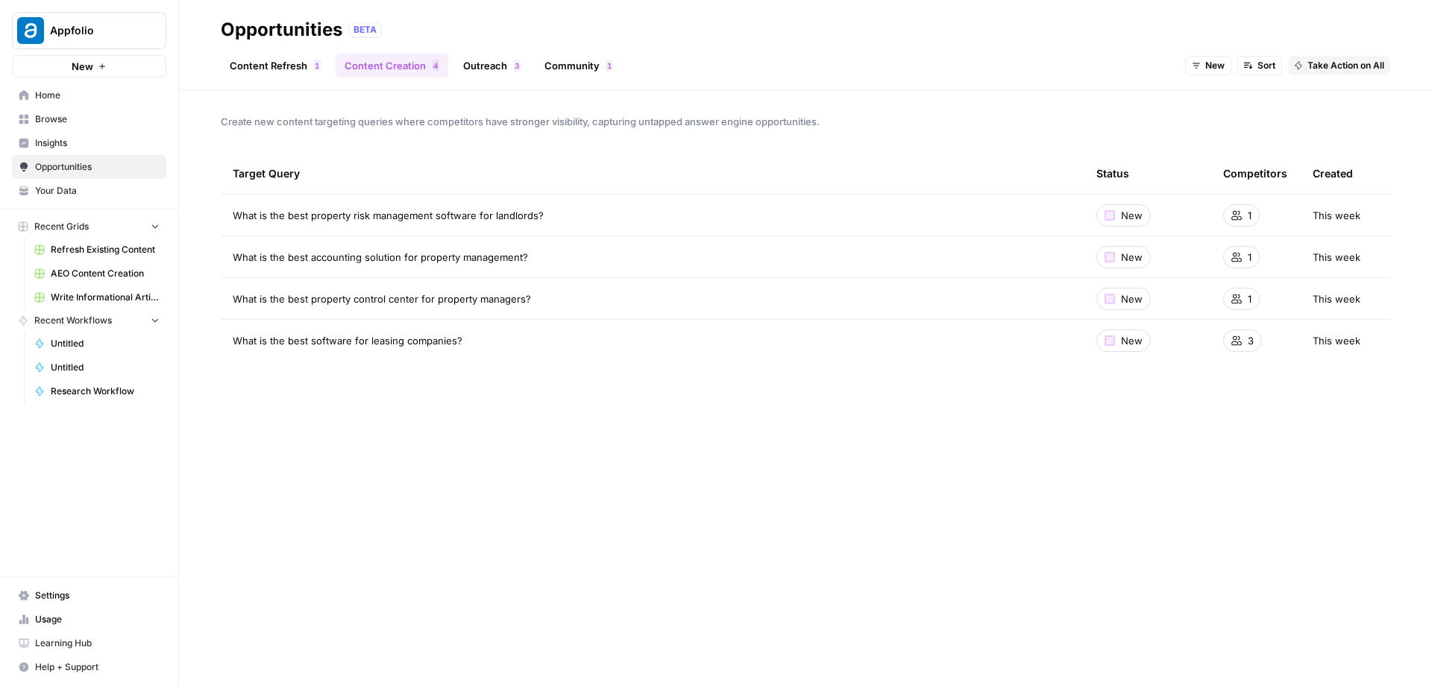
click at [499, 72] on link "Outreach 3" at bounding box center [491, 66] width 75 height 24
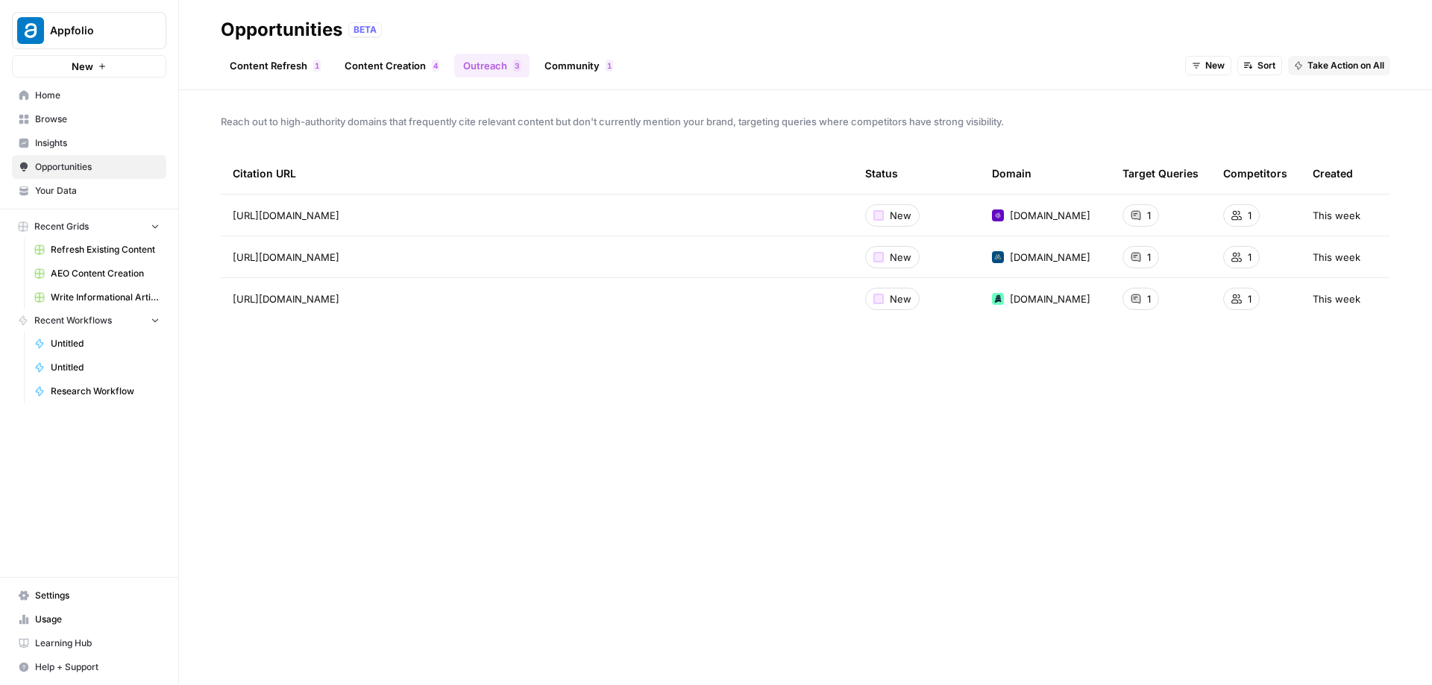
click at [596, 75] on link "Community 1" at bounding box center [578, 66] width 86 height 24
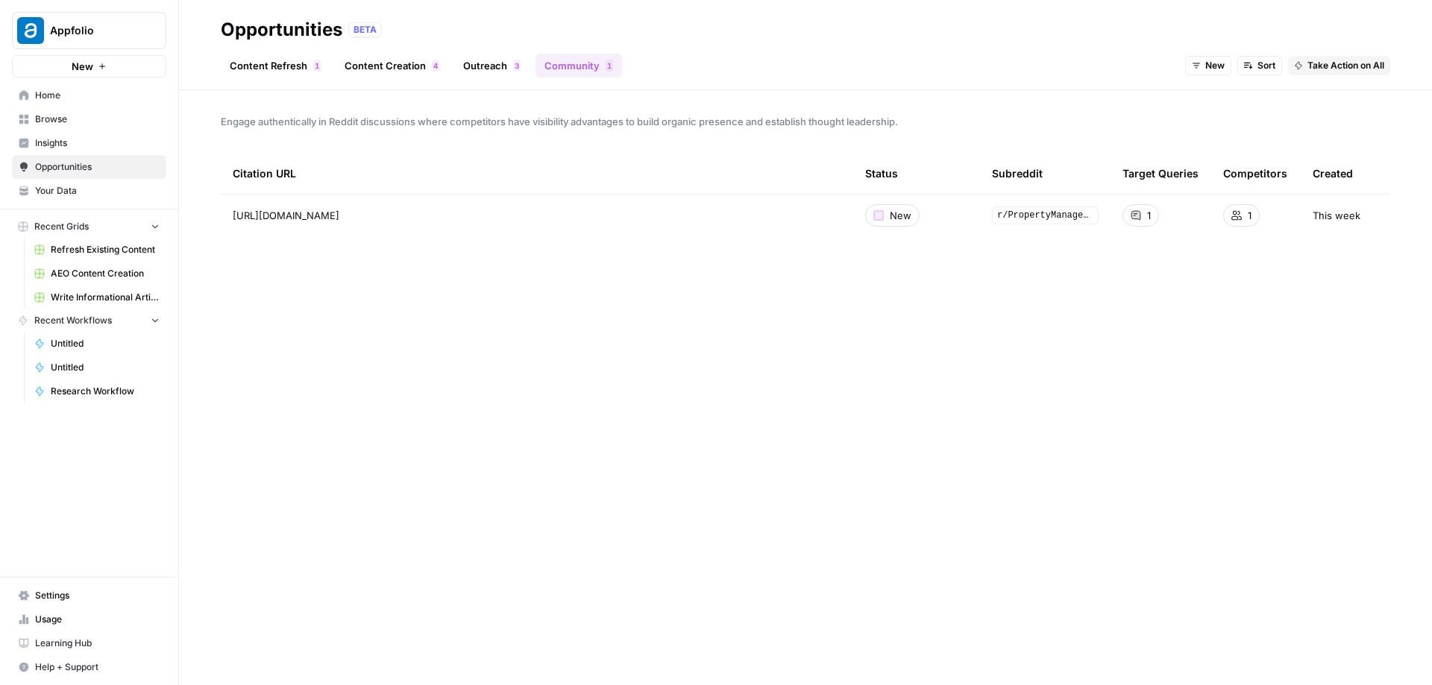
click at [116, 300] on span "Write Informational Article" at bounding box center [105, 297] width 109 height 13
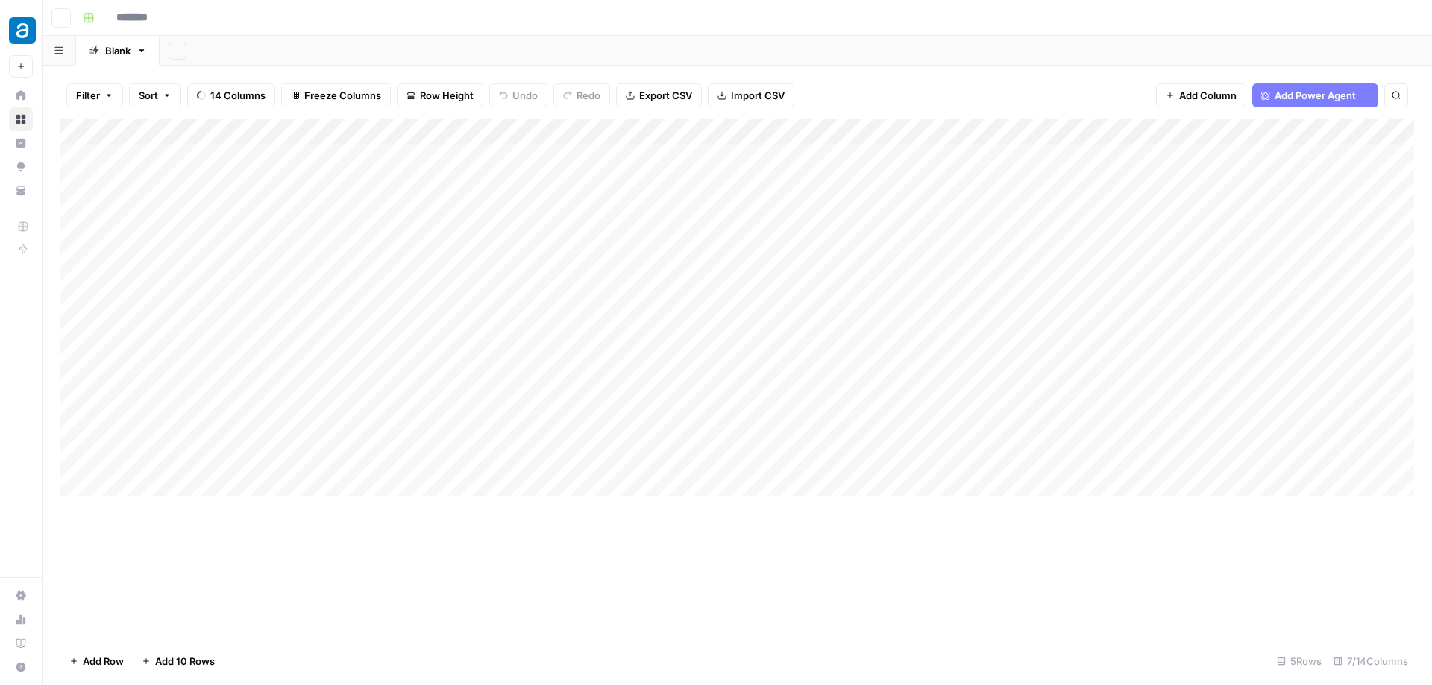
type input "**********"
click at [749, 156] on div "Add Column" at bounding box center [736, 307] width 1353 height 377
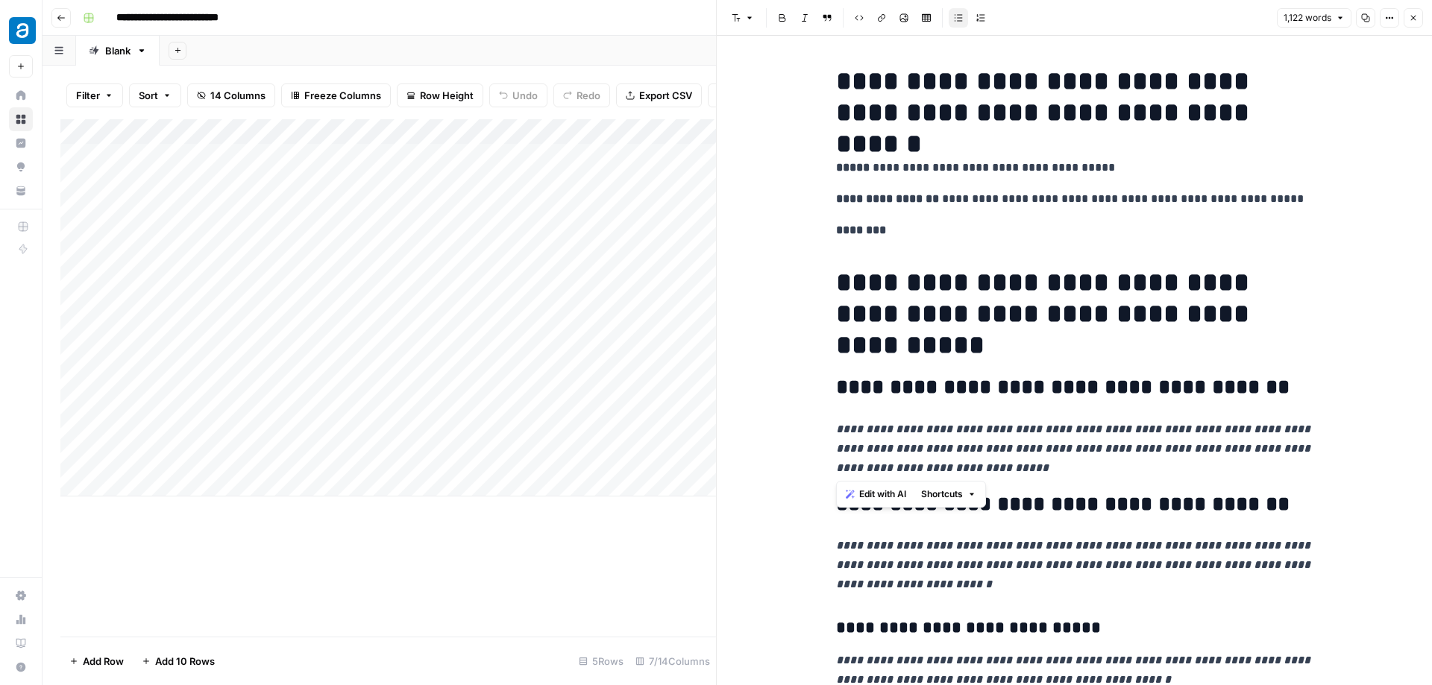
drag, startPoint x: 1004, startPoint y: 462, endPoint x: 814, endPoint y: 417, distance: 196.2
click at [885, 494] on span "Edit with AI" at bounding box center [882, 494] width 47 height 13
click at [1027, 463] on p "**********" at bounding box center [1074, 449] width 477 height 58
click at [1414, 17] on icon "button" at bounding box center [1413, 17] width 9 height 9
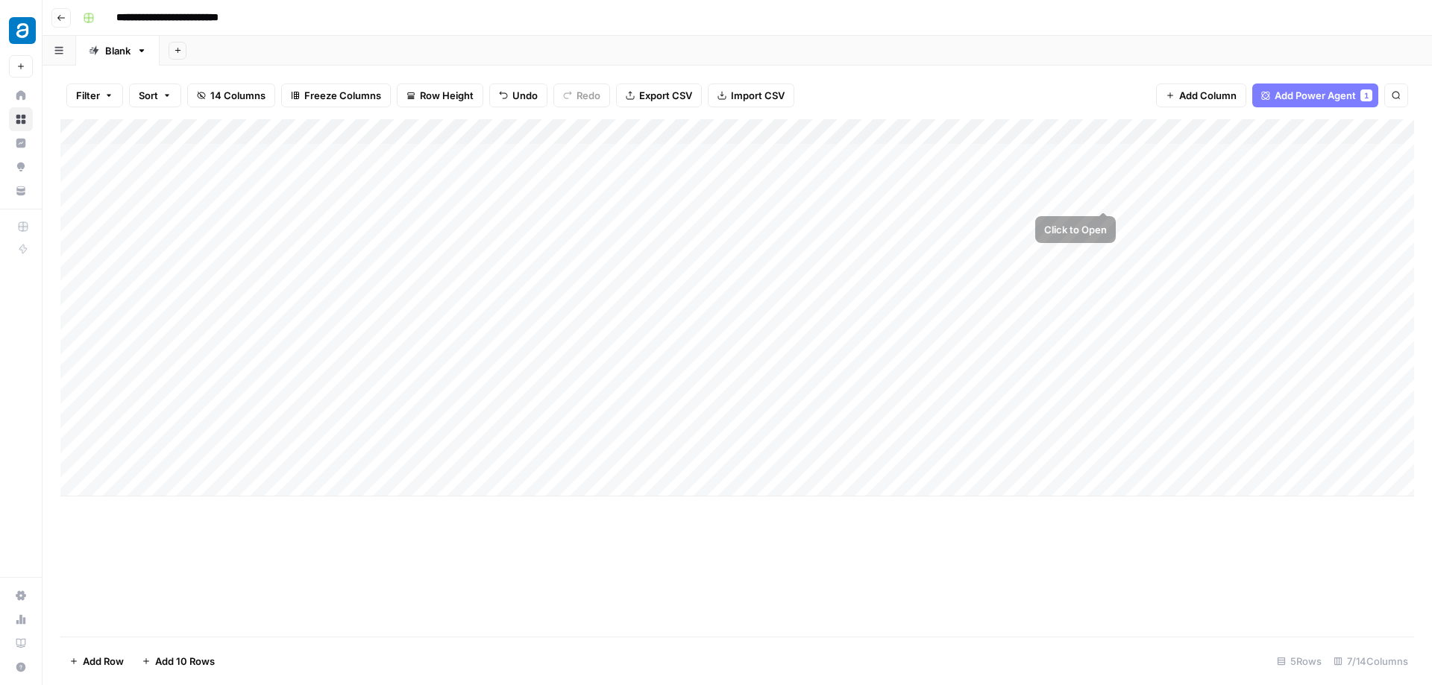
click at [1101, 157] on div "Add Column" at bounding box center [736, 307] width 1353 height 377
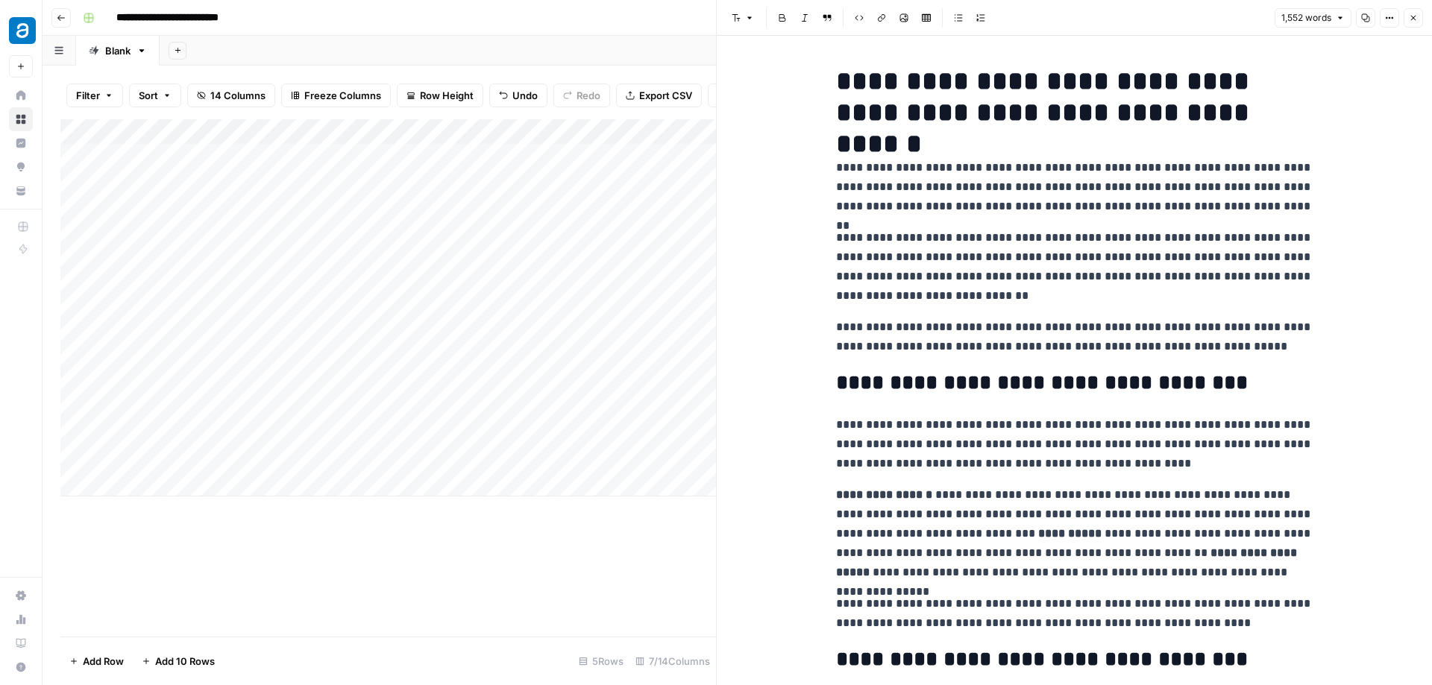
click at [1417, 18] on span "Close" at bounding box center [1417, 18] width 1 height 1
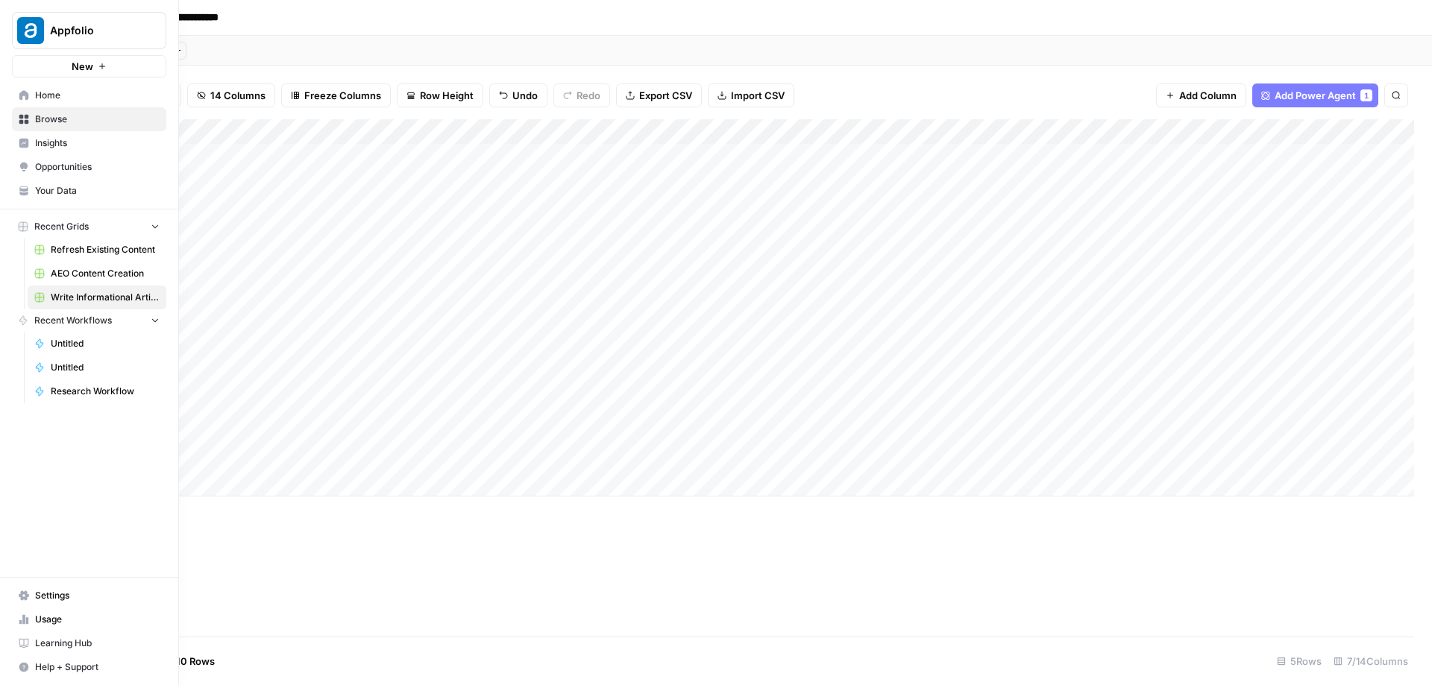
click at [72, 149] on span "Insights" at bounding box center [97, 142] width 125 height 13
